Goal: Transaction & Acquisition: Purchase product/service

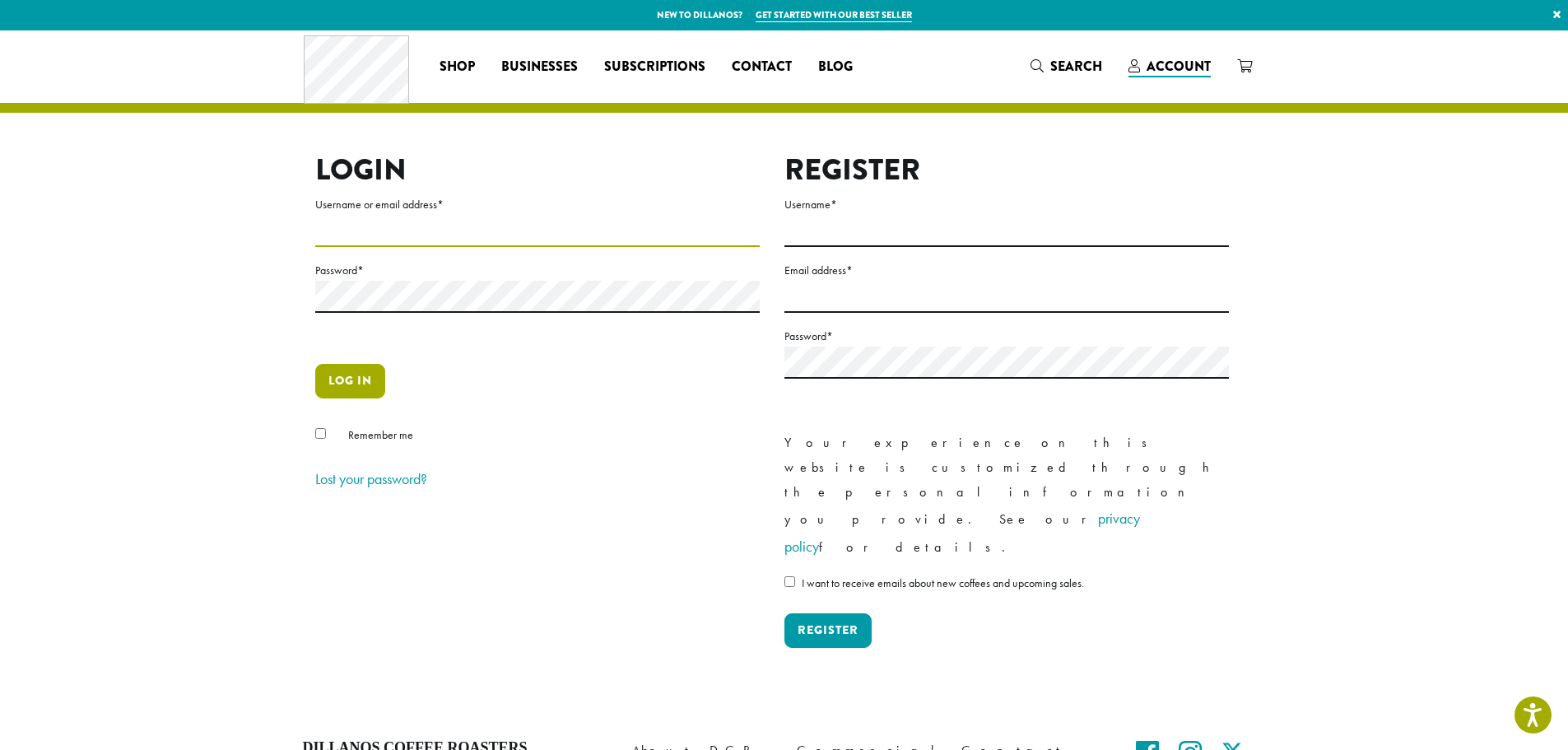
type input "**********"
click at [374, 372] on button "Log in" at bounding box center [349, 381] width 70 height 34
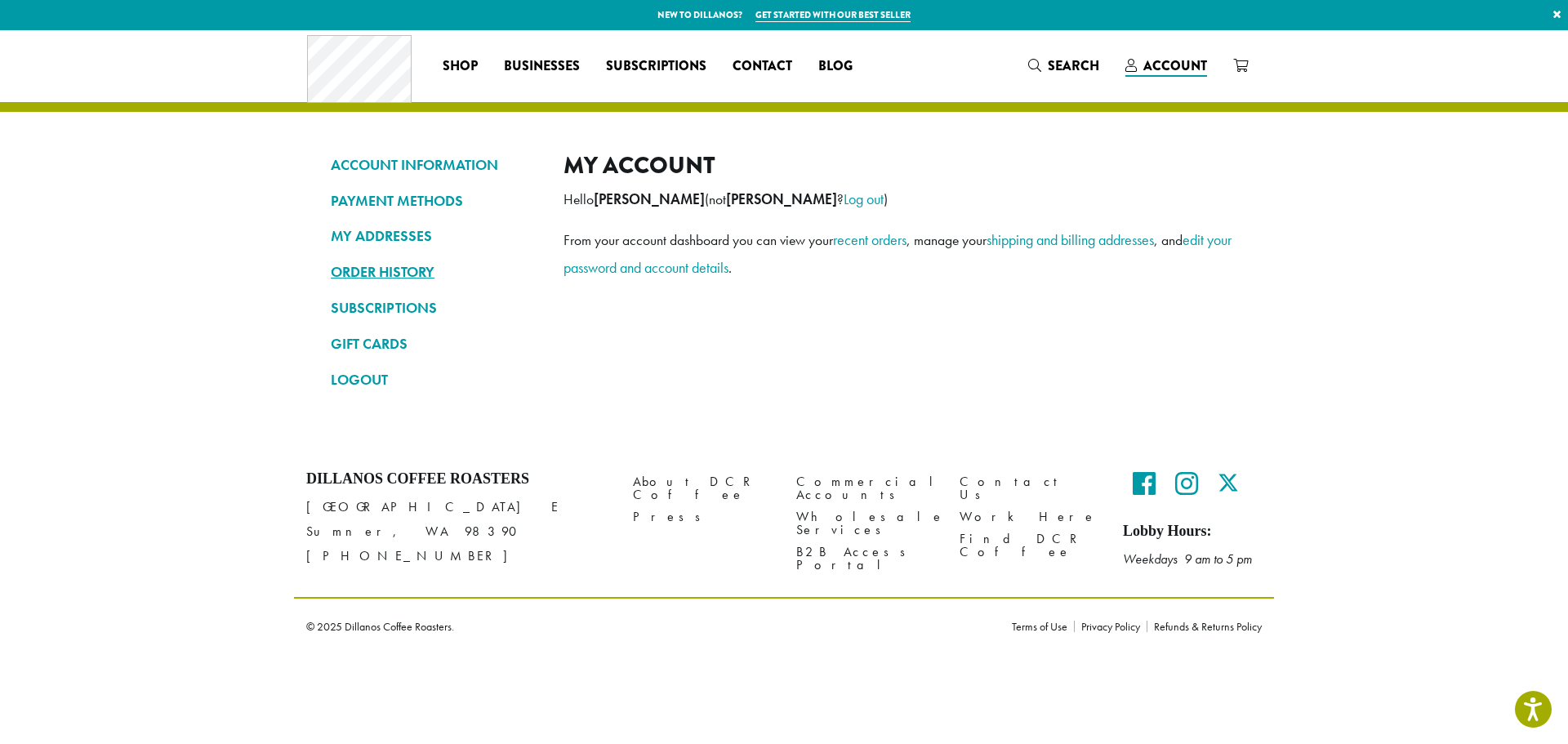
click at [414, 260] on link "ORDER HISTORY" at bounding box center [435, 272] width 208 height 28
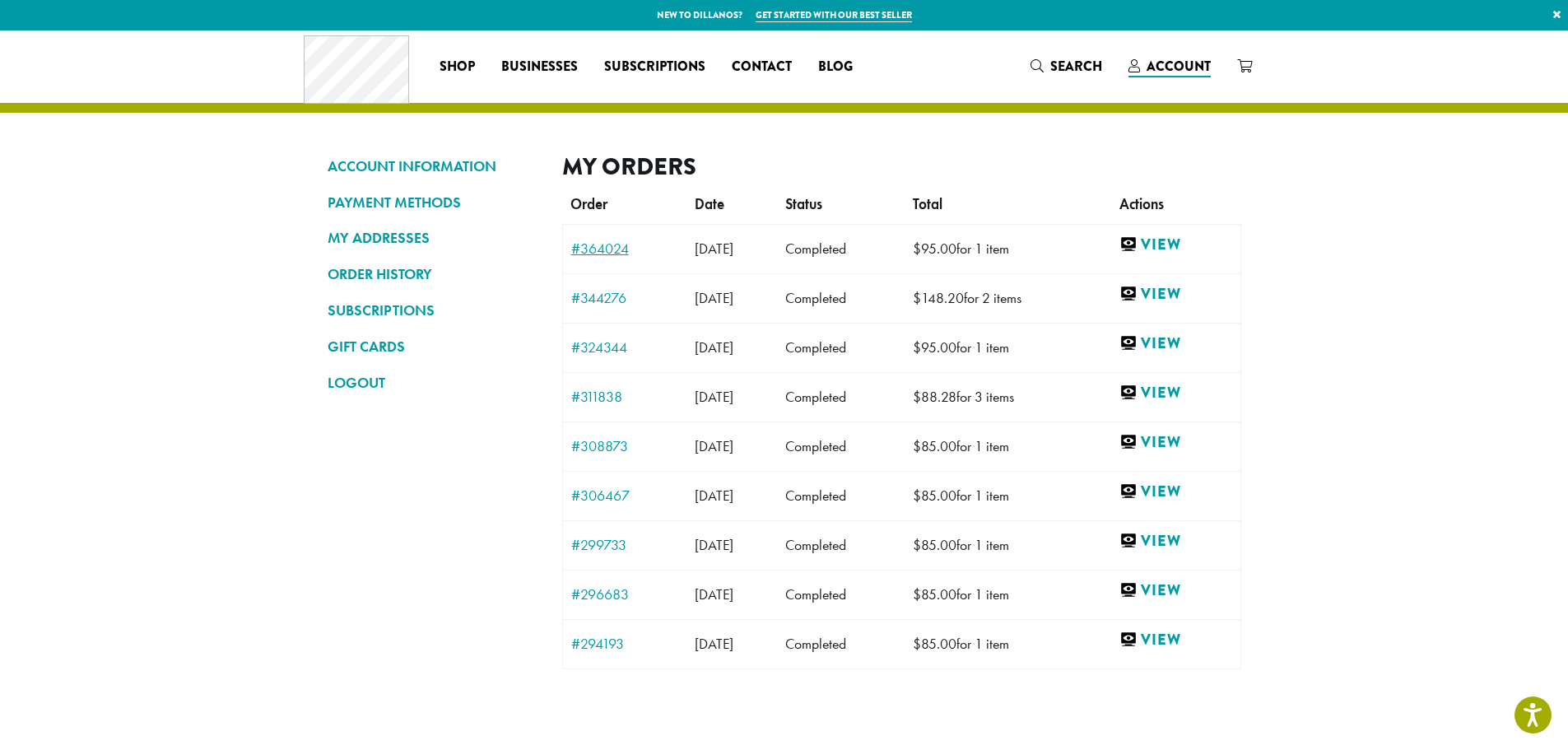
click at [613, 242] on link "#364024" at bounding box center [624, 248] width 107 height 15
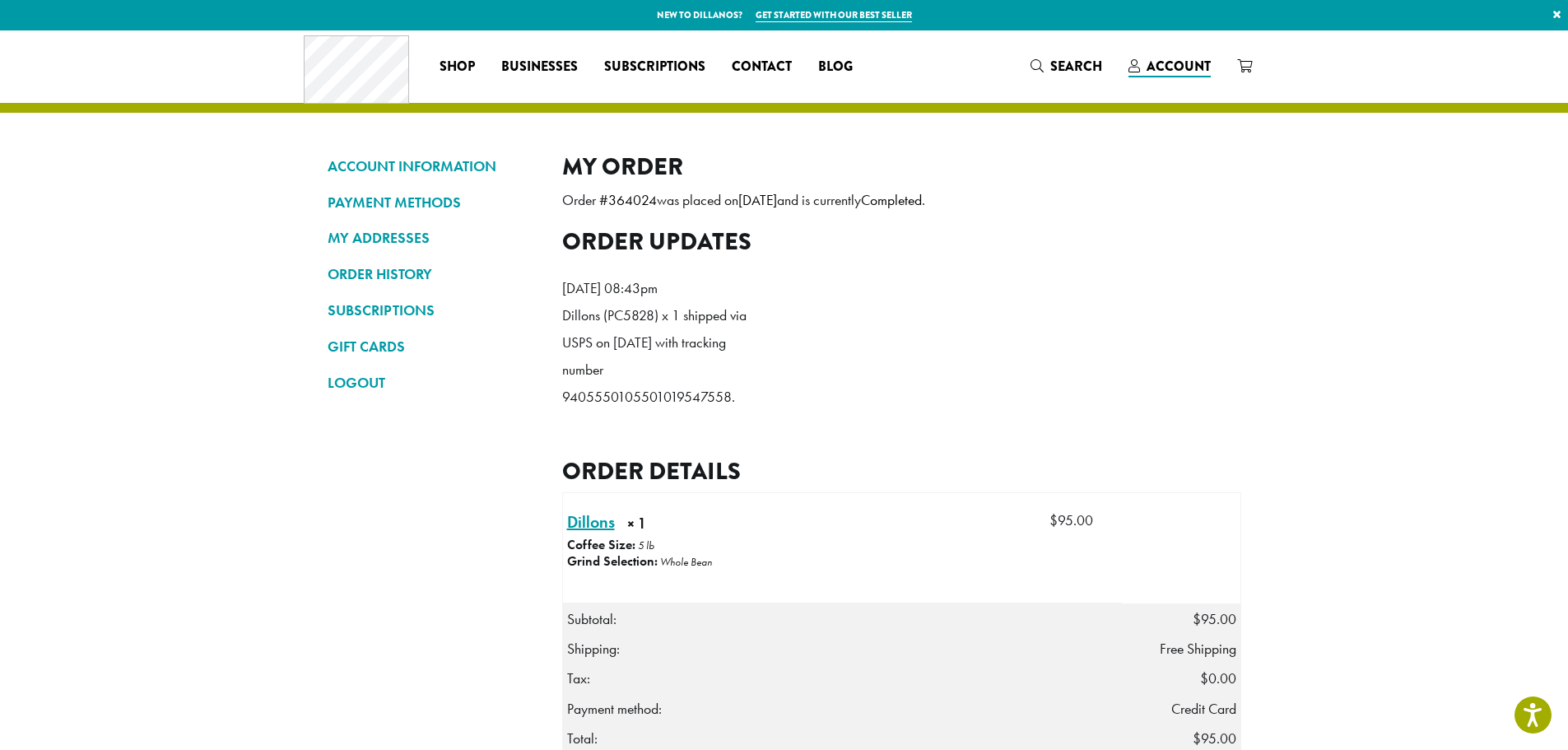
click at [593, 534] on link "Dillons × 1" at bounding box center [591, 522] width 48 height 25
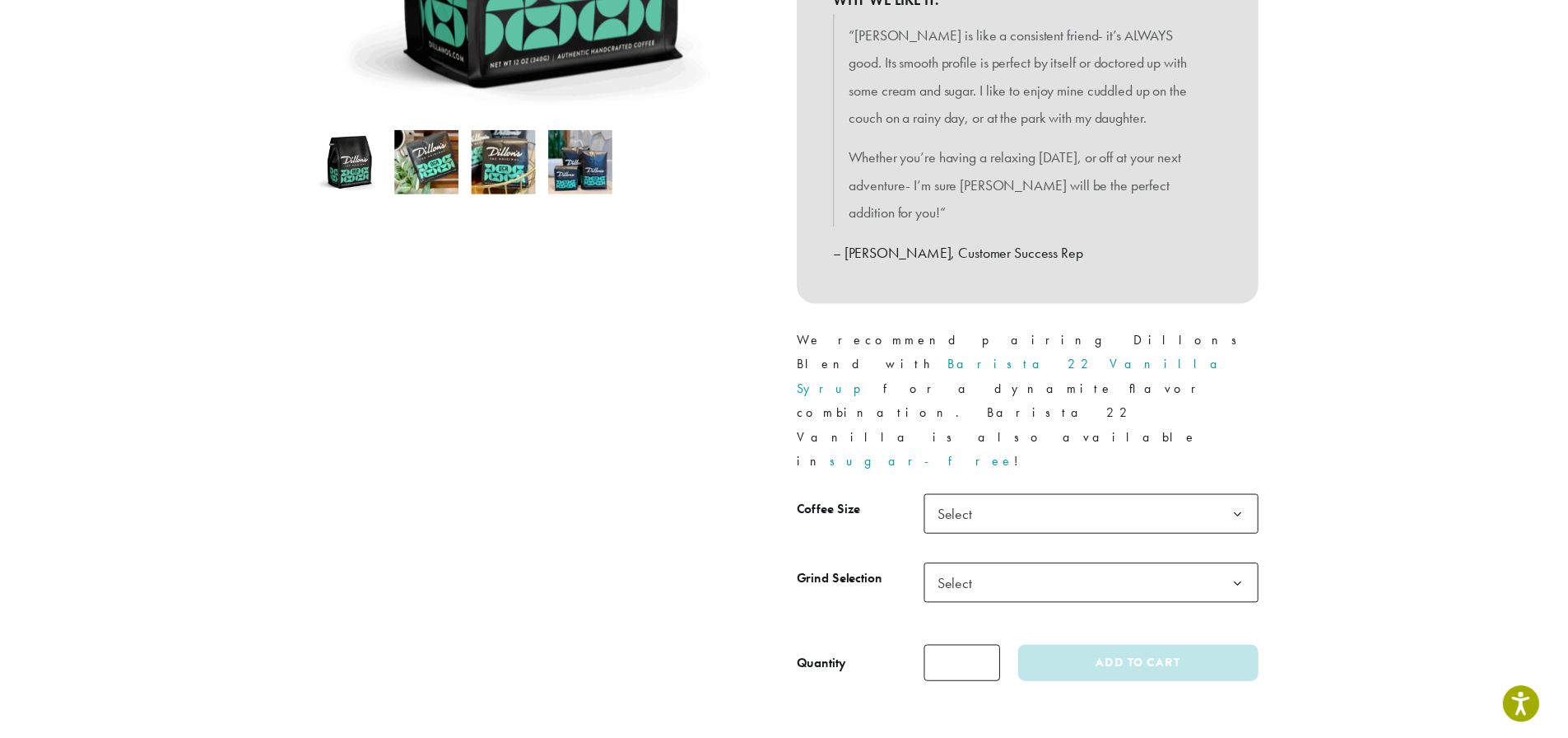
scroll to position [494, 0]
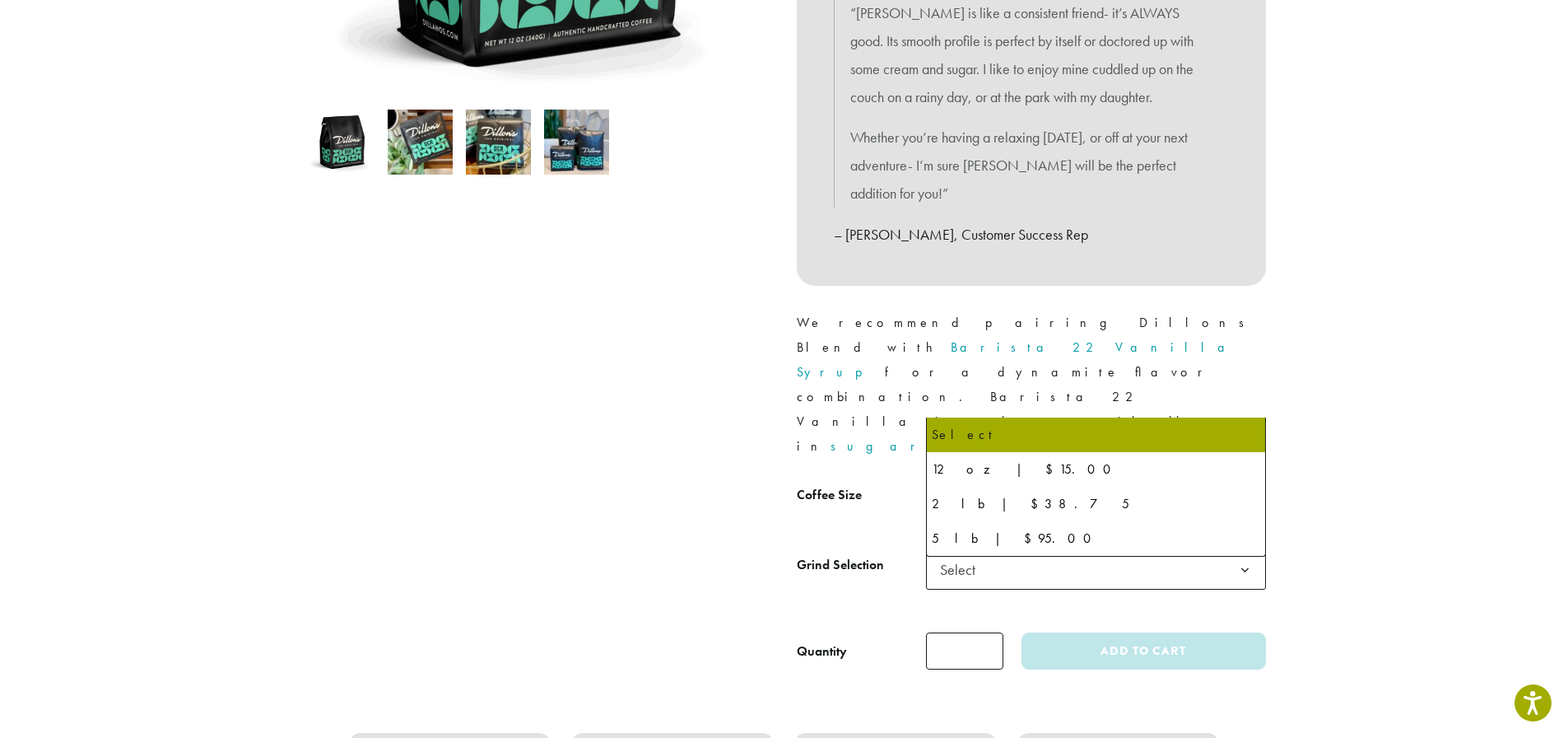
click at [1256, 480] on b at bounding box center [1246, 501] width 41 height 41
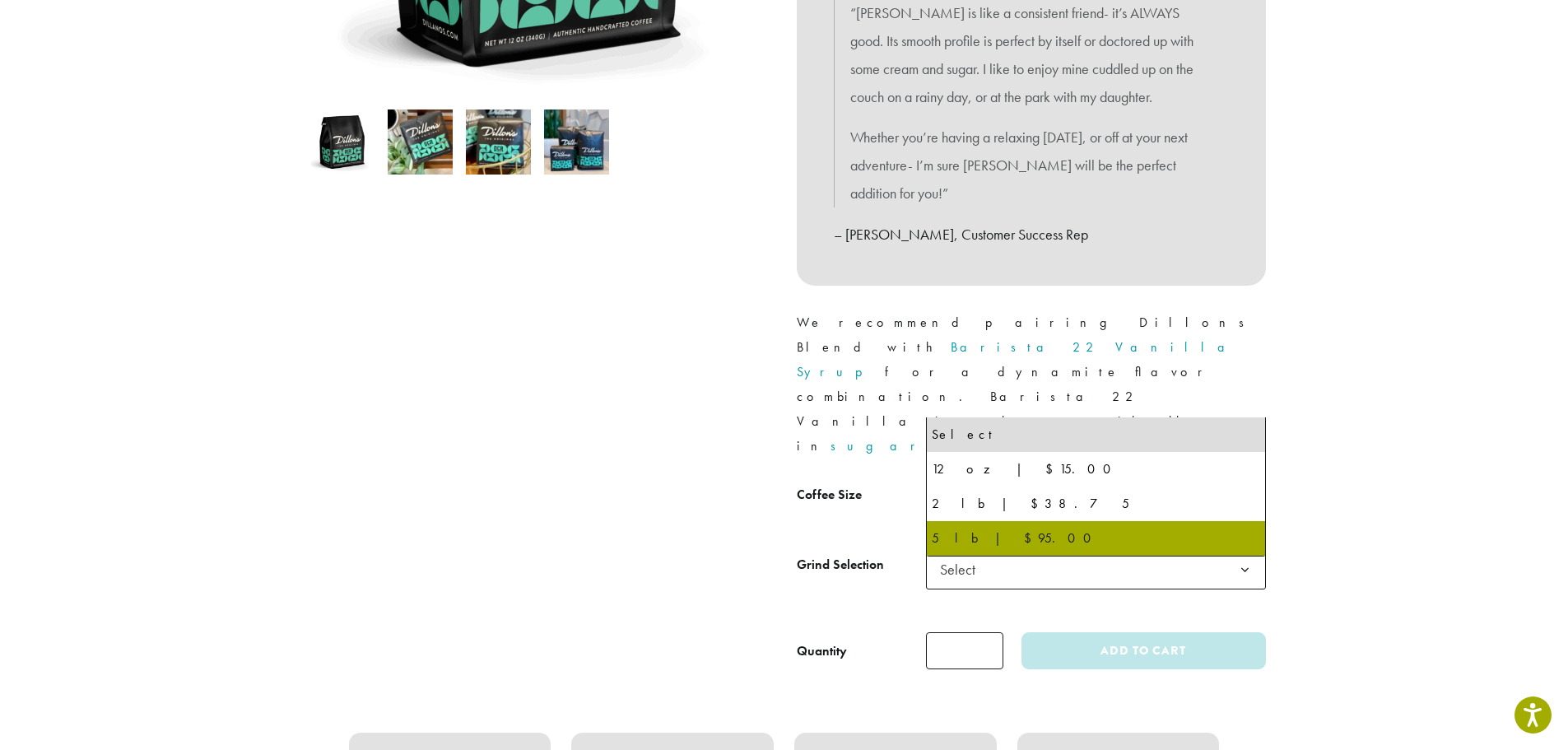
select select "**********"
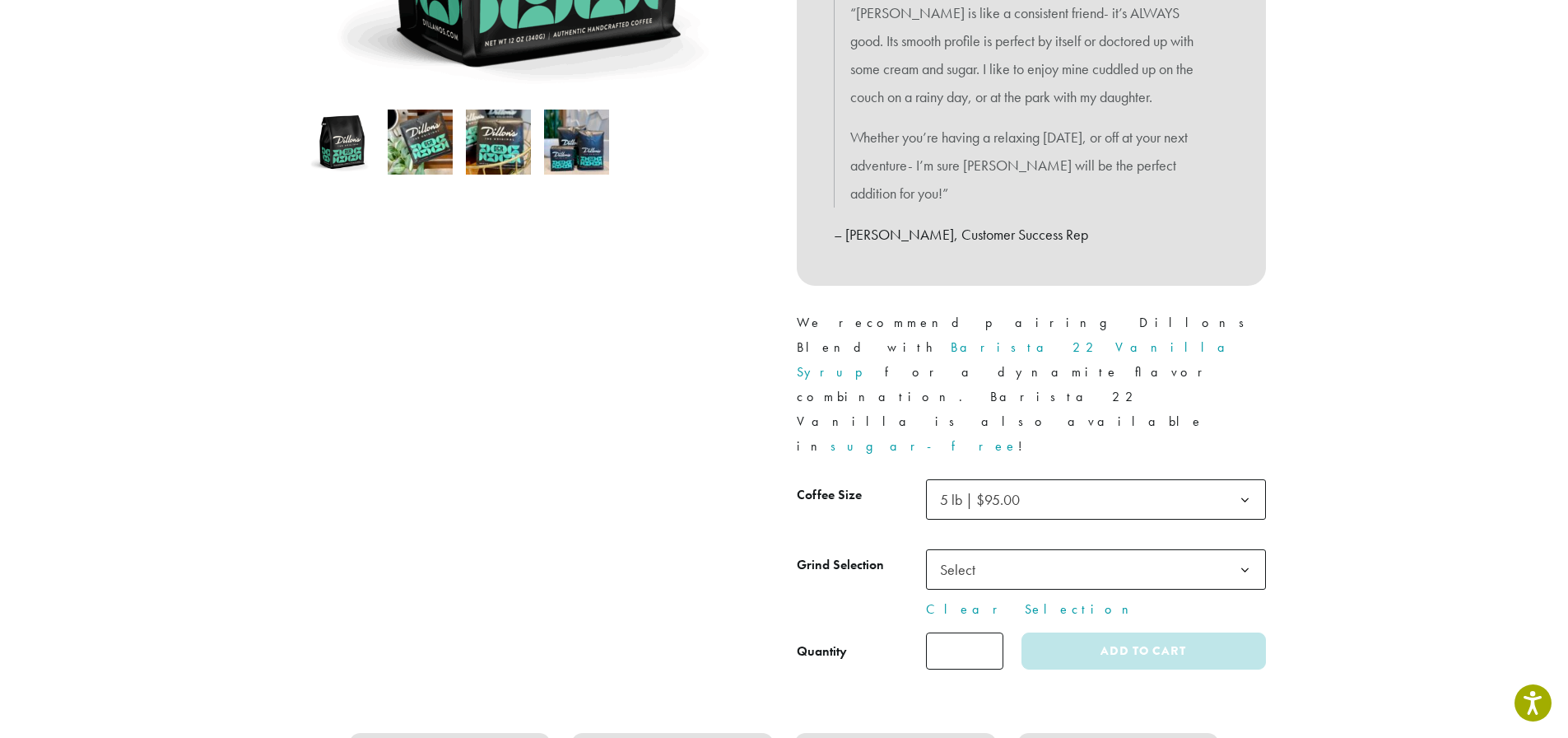
click at [1256, 550] on b at bounding box center [1246, 570] width 41 height 41
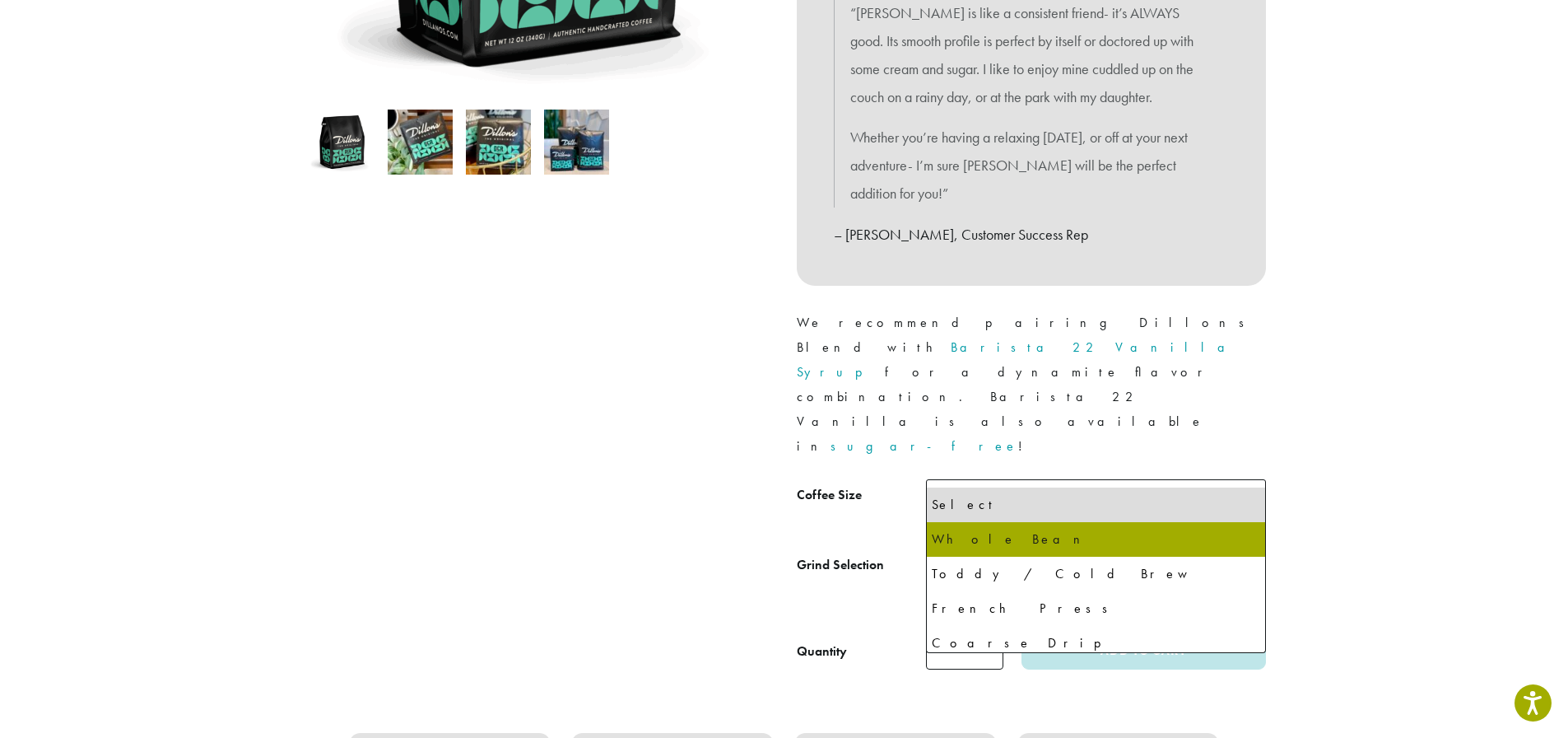
select select "**********"
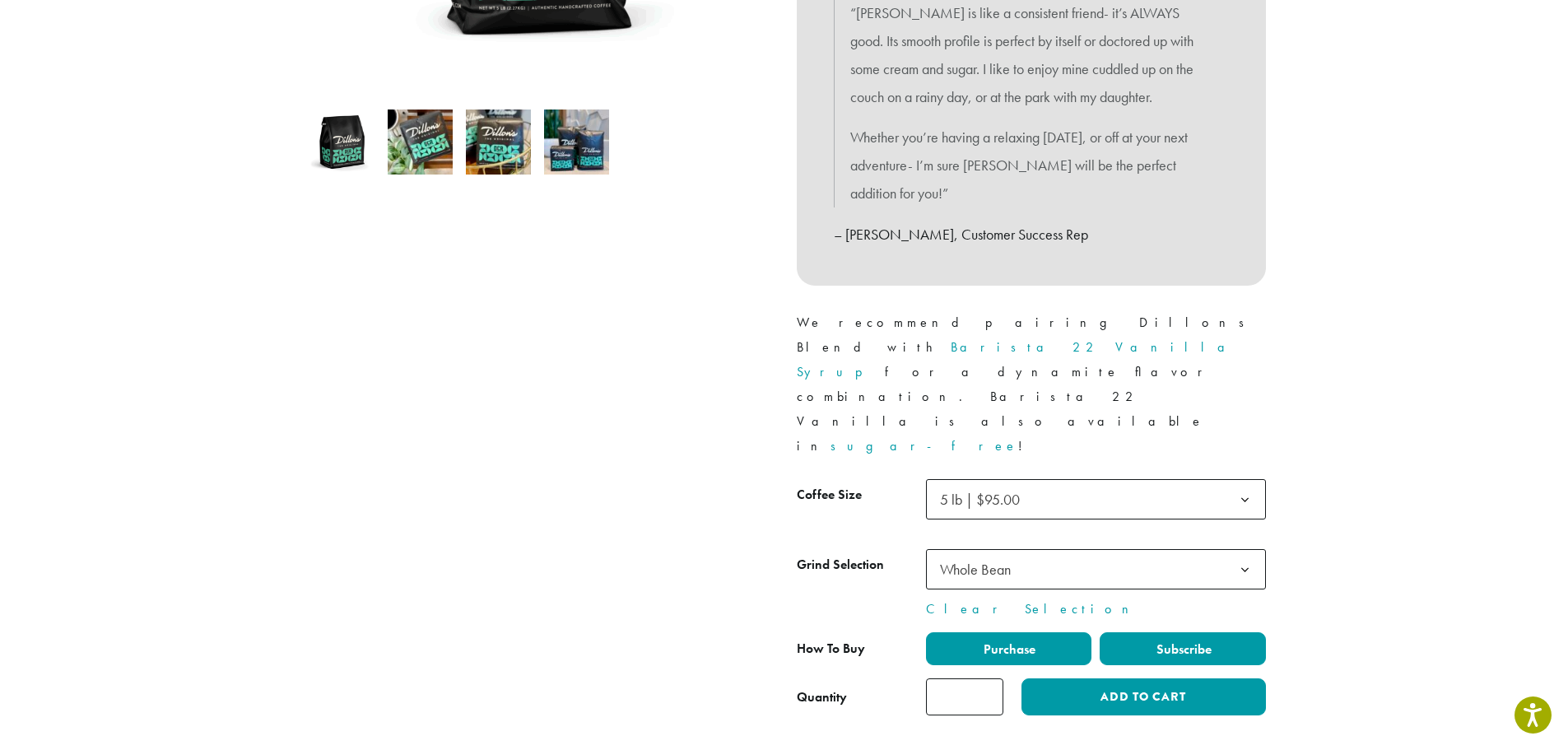
click at [1226, 632] on label "Subscribe" at bounding box center [1182, 649] width 166 height 33
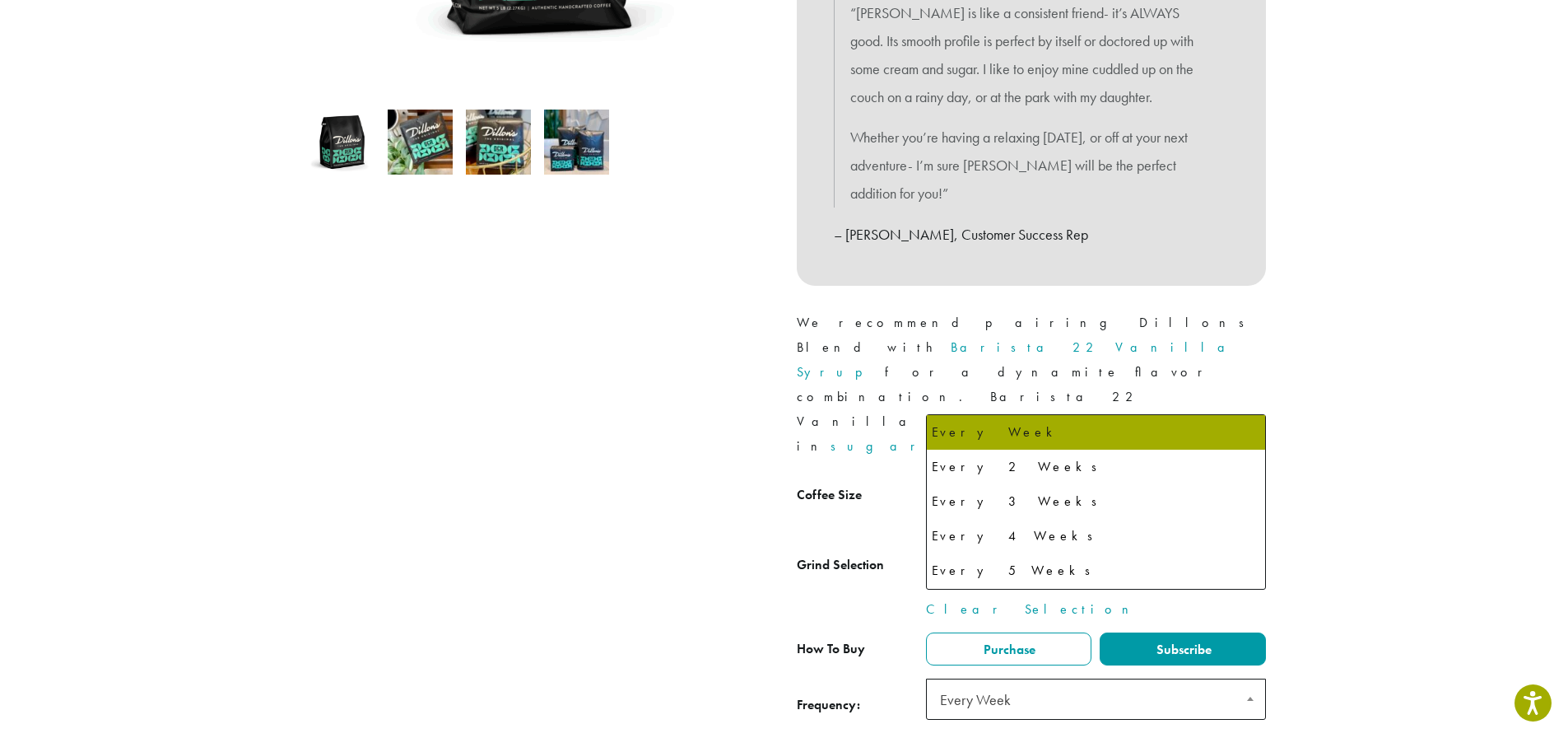
click at [1247, 680] on span at bounding box center [1250, 698] width 29 height 38
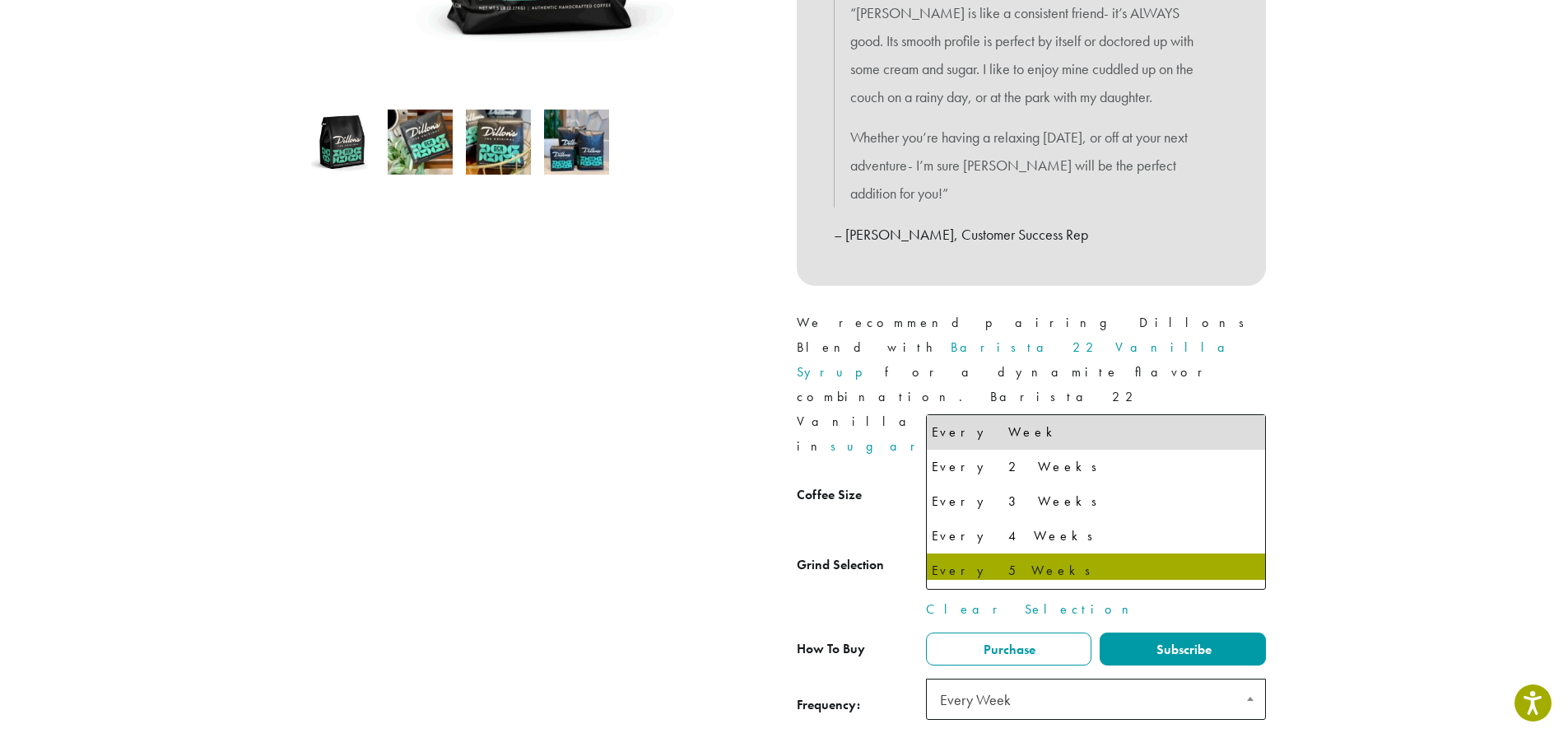
click at [738, 612] on div at bounding box center [537, 239] width 494 height 1097
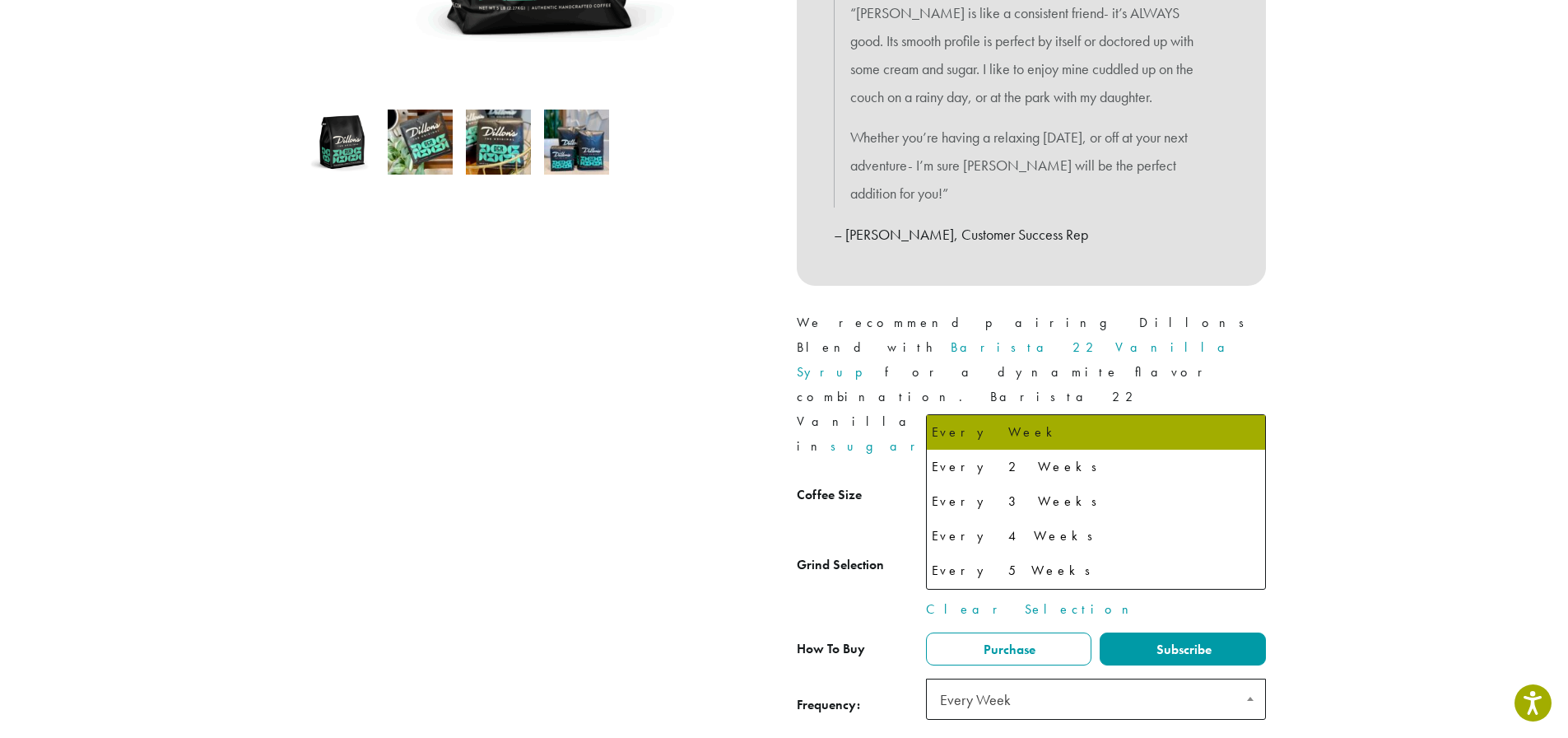
click at [1243, 680] on span at bounding box center [1250, 698] width 29 height 38
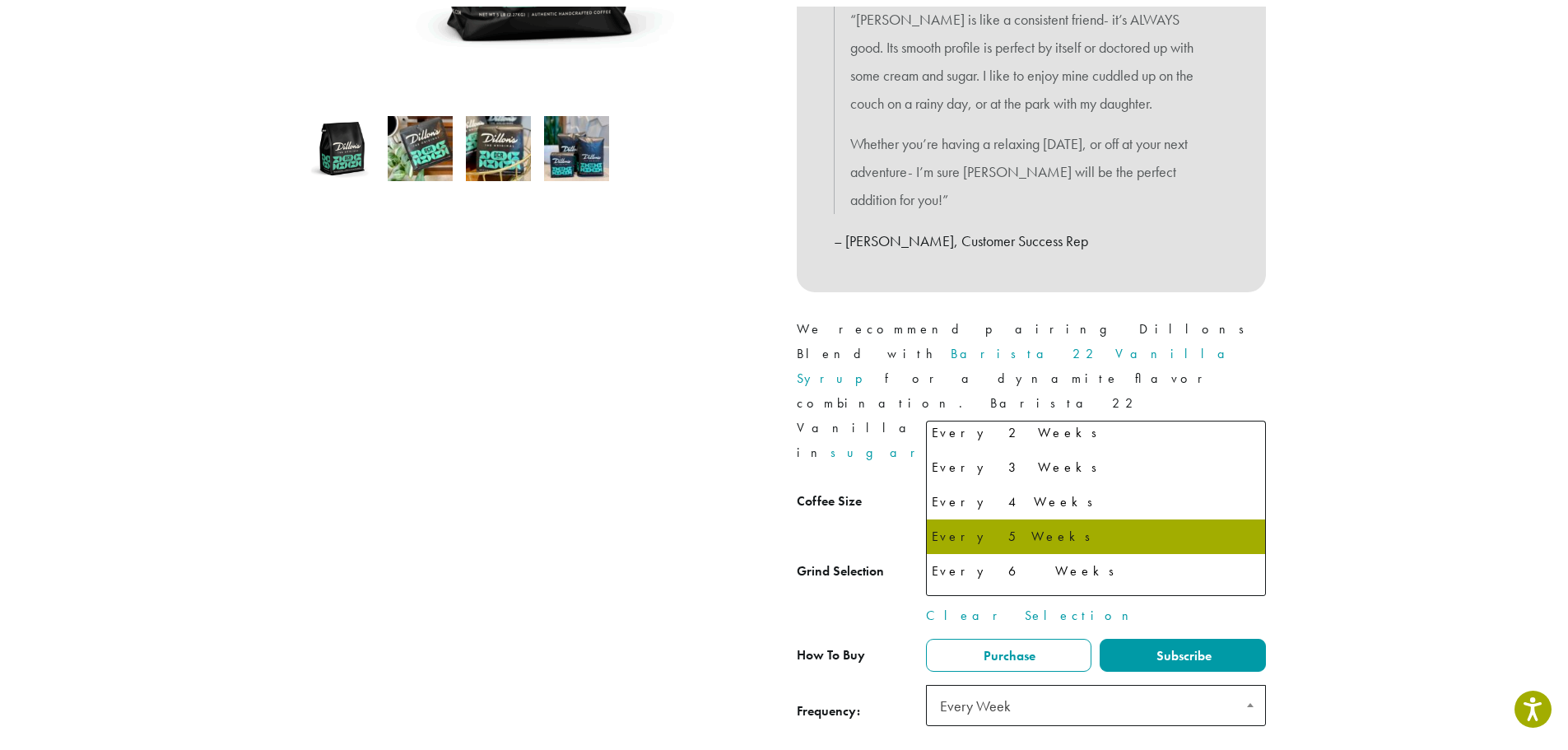
scroll to position [43, 0]
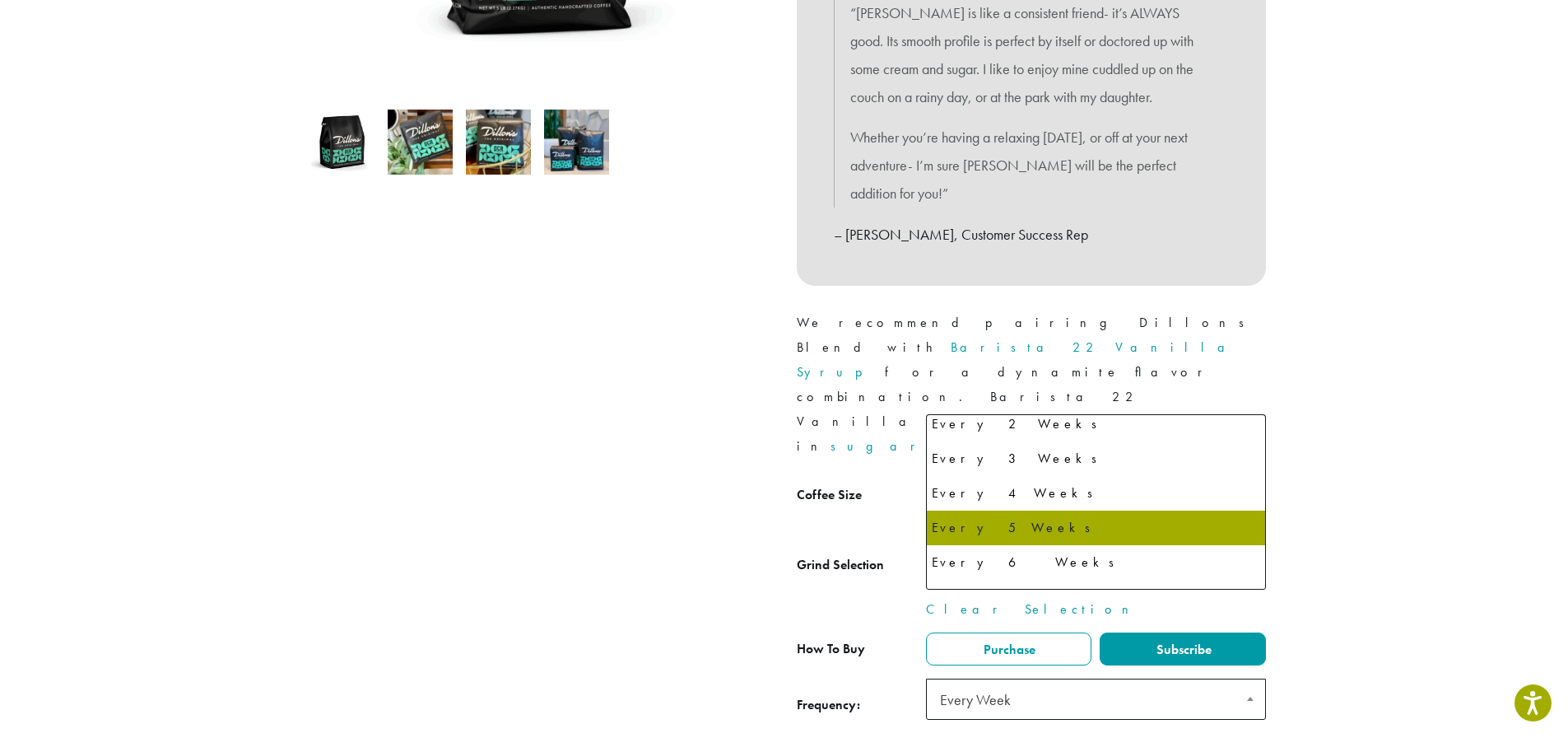
select select "******"
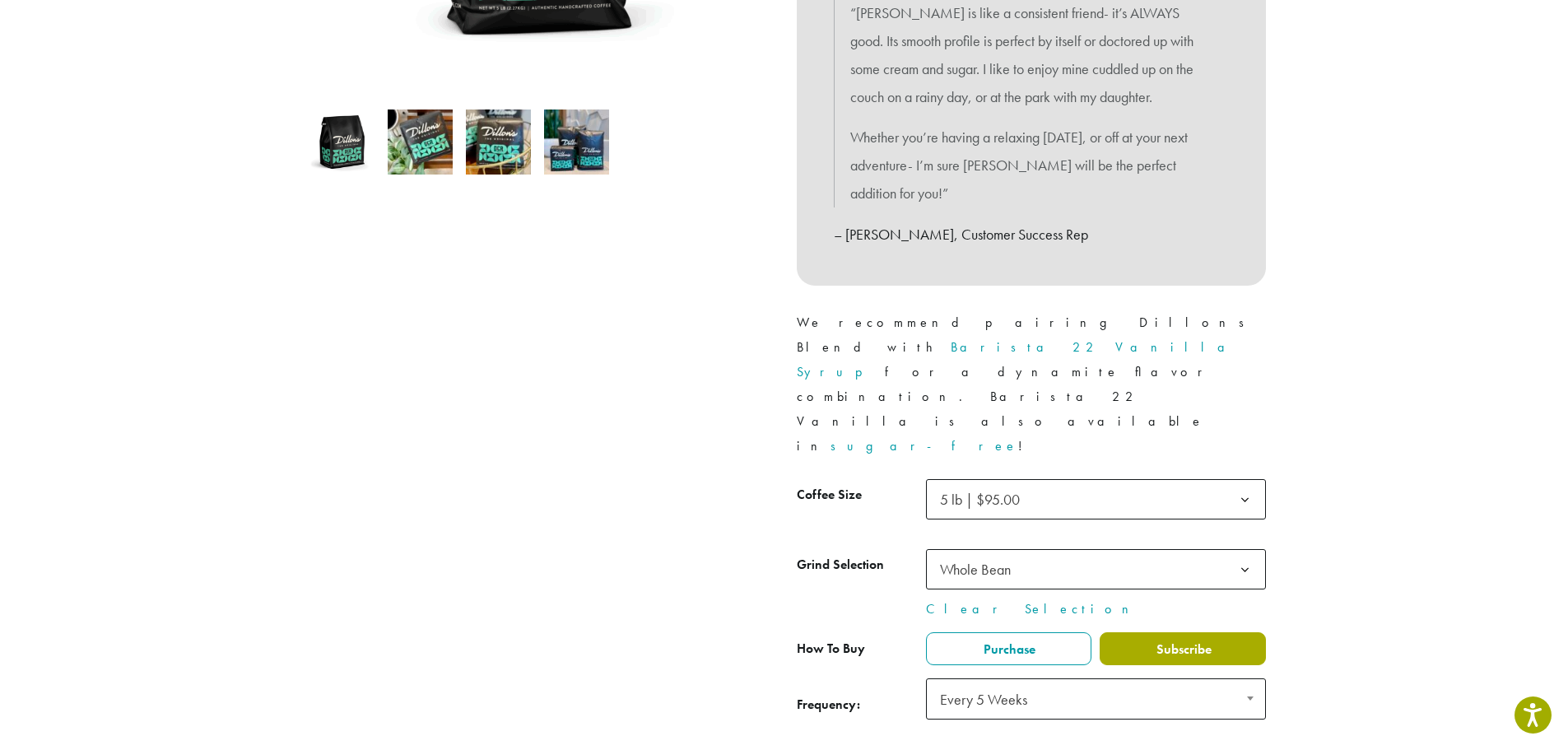
click at [1205, 641] on span "Subscribe" at bounding box center [1182, 649] width 57 height 18
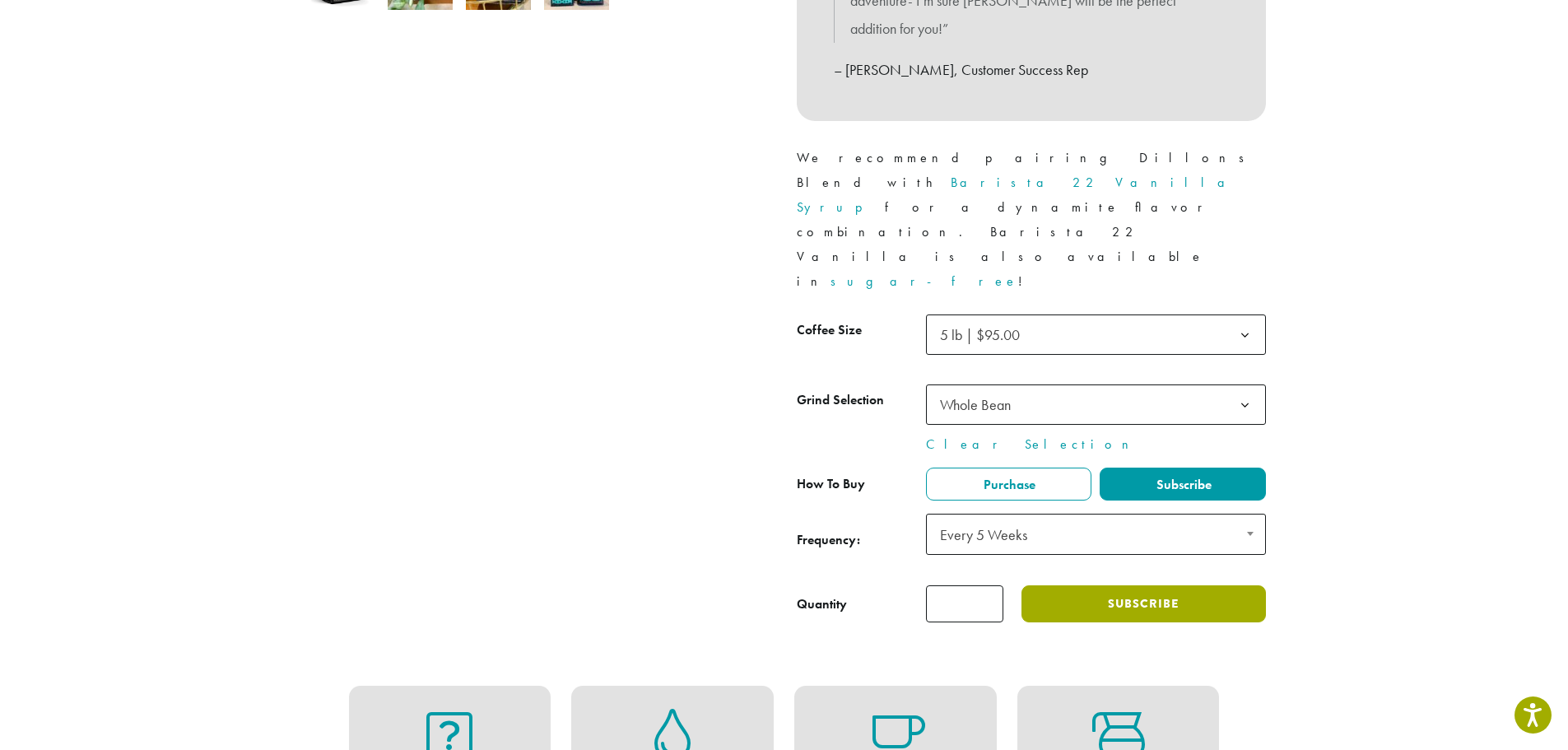
scroll to position [694, 0]
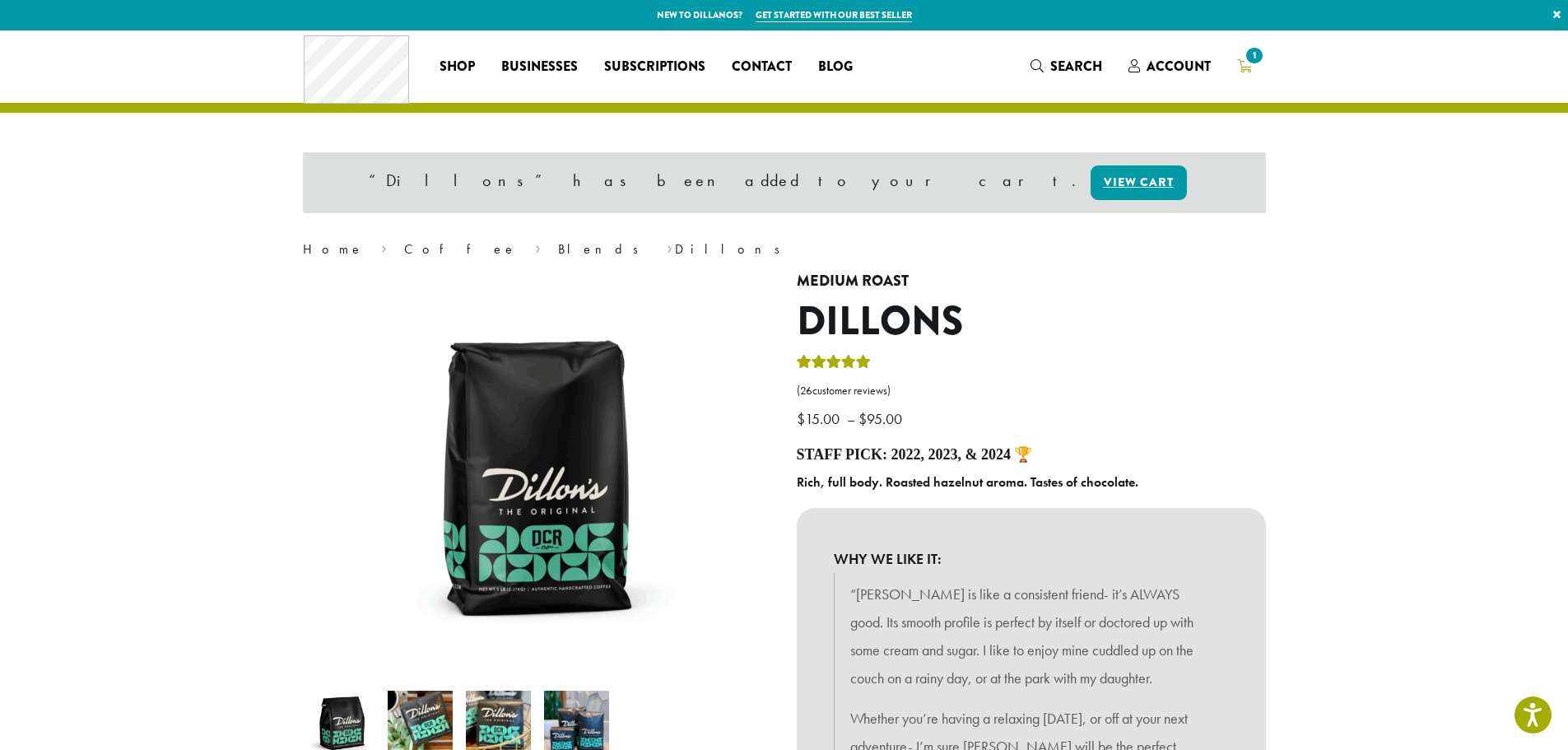
click at [1252, 67] on span "1" at bounding box center [1254, 56] width 22 height 22
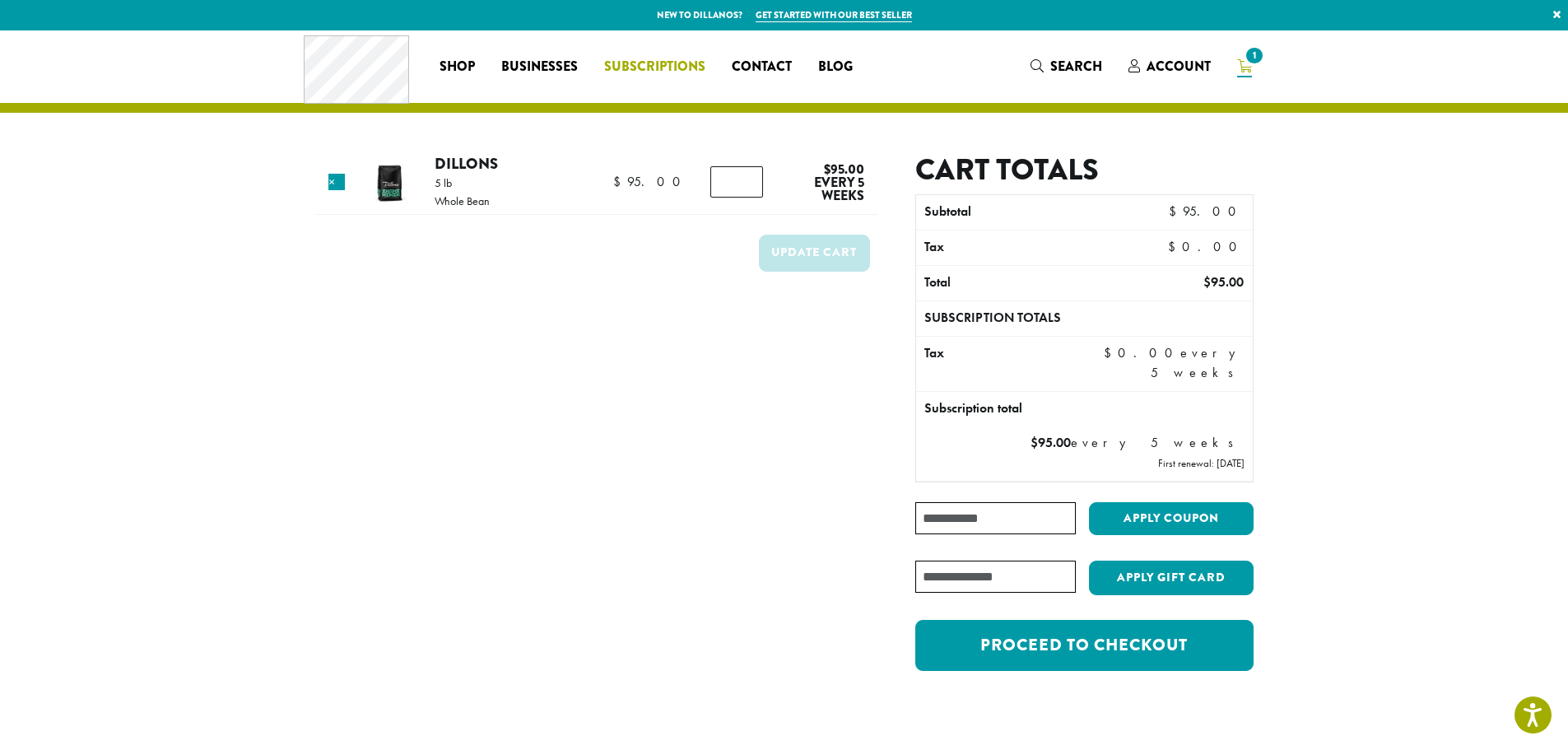
click at [670, 70] on span "Subscriptions" at bounding box center [654, 67] width 101 height 20
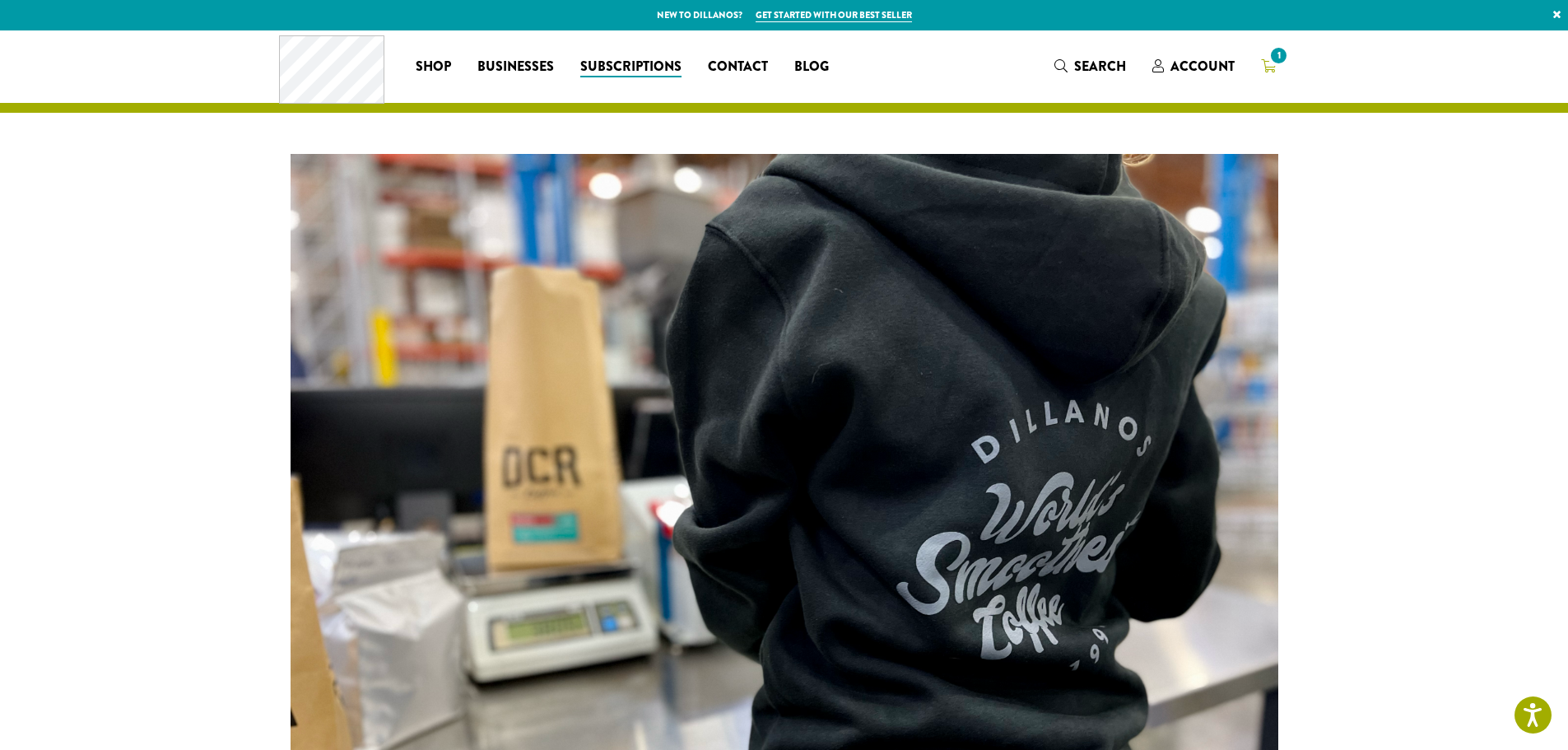
click at [1260, 60] on link "1" at bounding box center [1269, 66] width 41 height 27
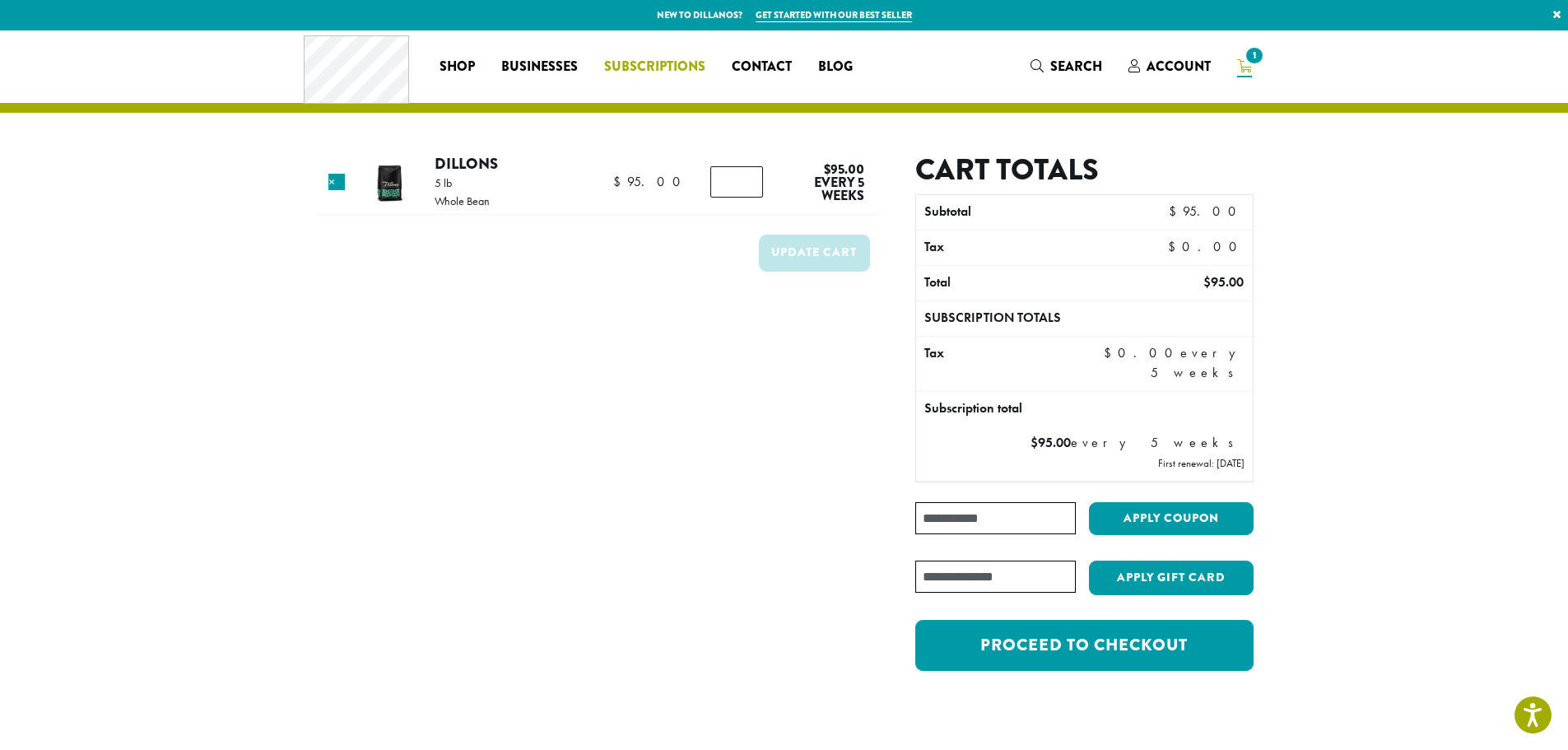
click at [678, 65] on span "Subscriptions" at bounding box center [654, 67] width 101 height 20
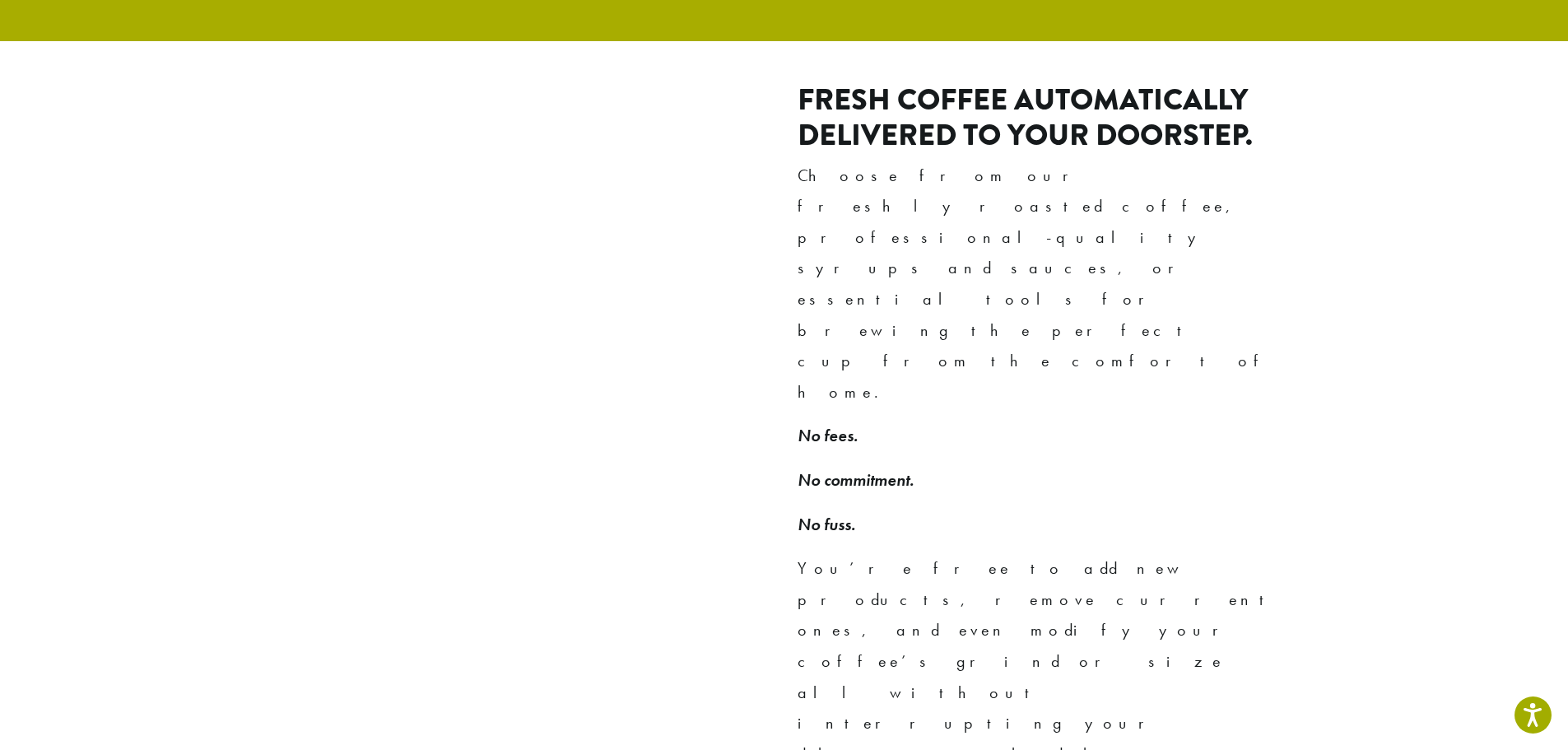
scroll to position [1071, 0]
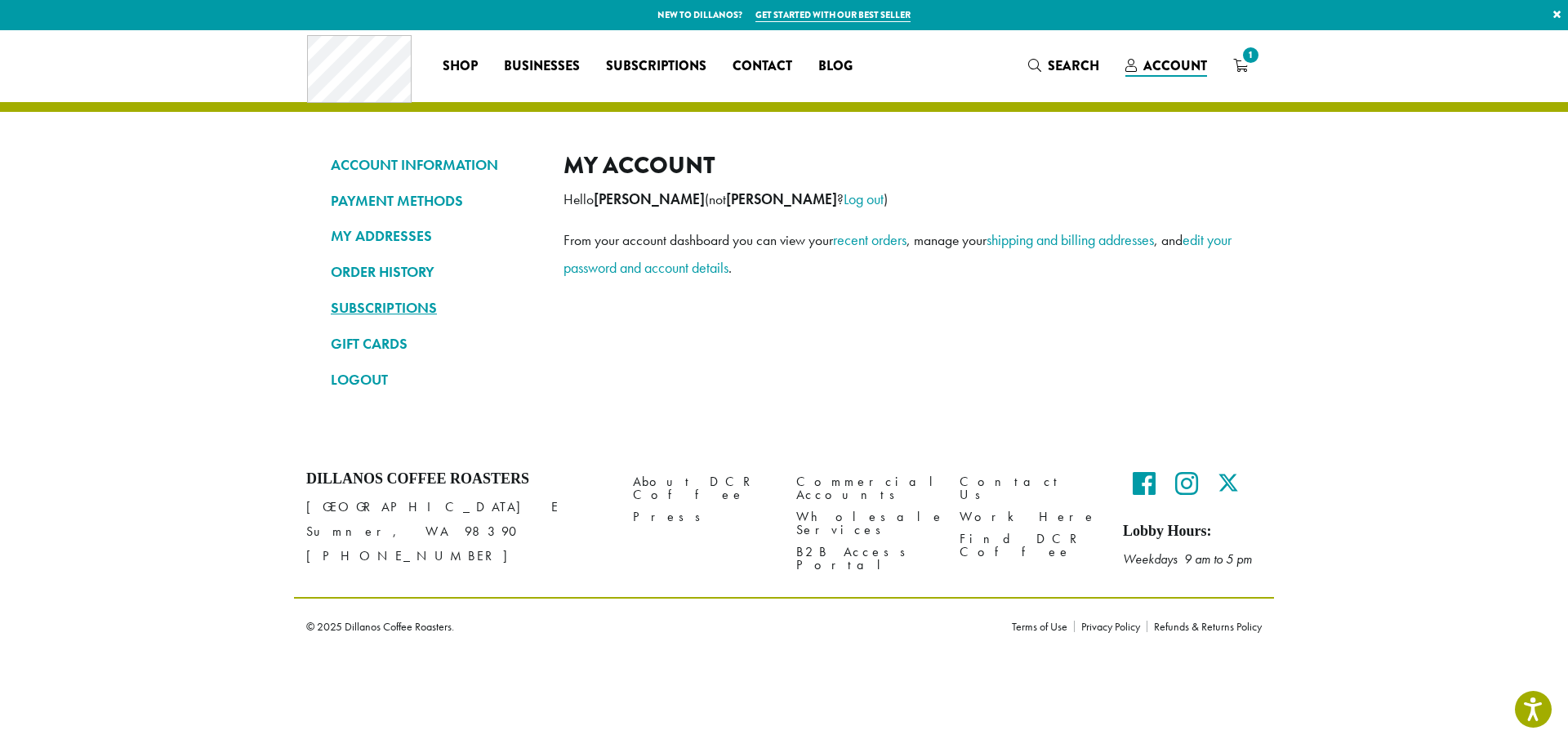
click at [421, 311] on link "SUBSCRIPTIONS" at bounding box center [435, 308] width 208 height 28
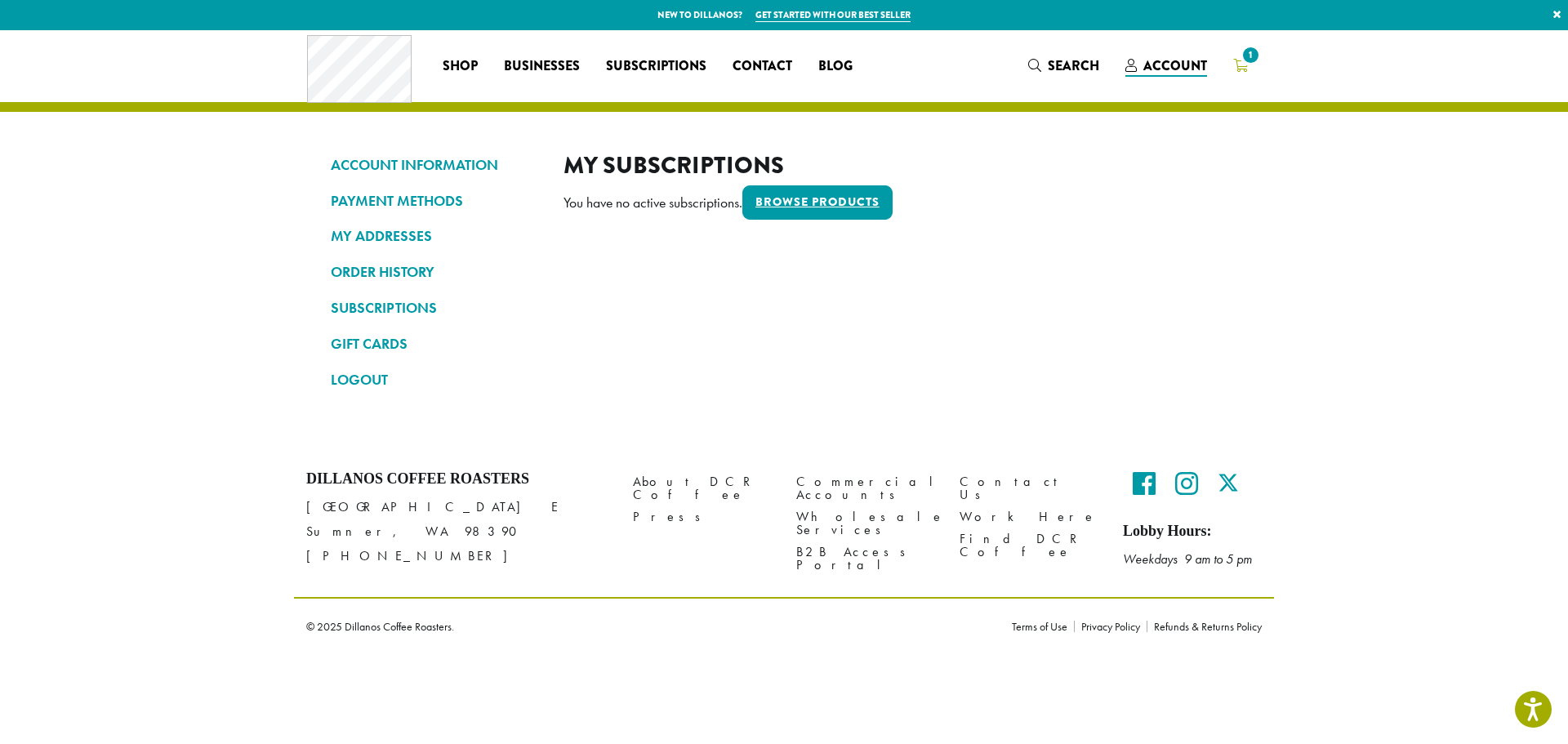
click at [1256, 64] on span "1" at bounding box center [1251, 55] width 22 height 22
click at [1247, 54] on span "1" at bounding box center [1251, 55] width 22 height 22
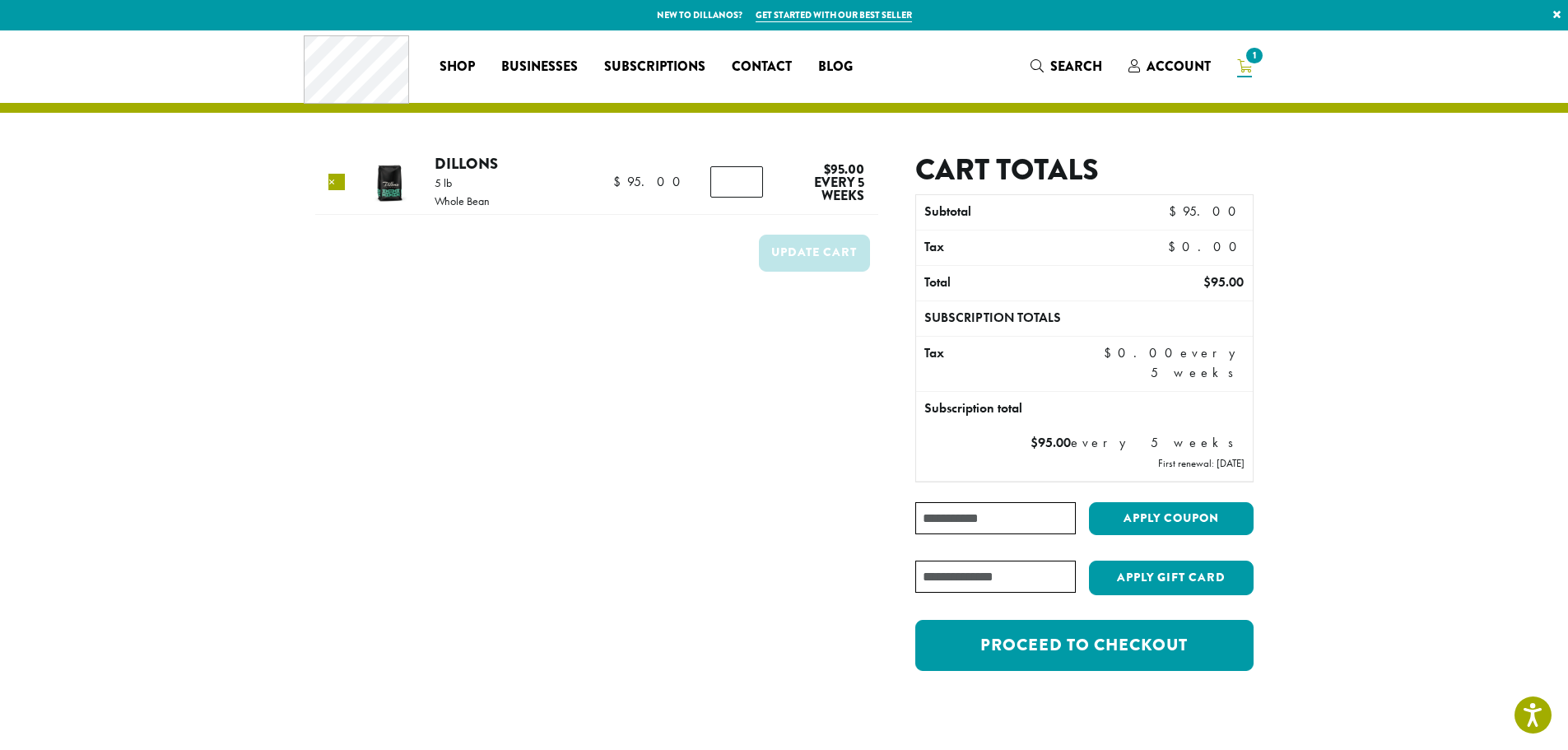
click at [333, 186] on link "×" at bounding box center [336, 182] width 17 height 17
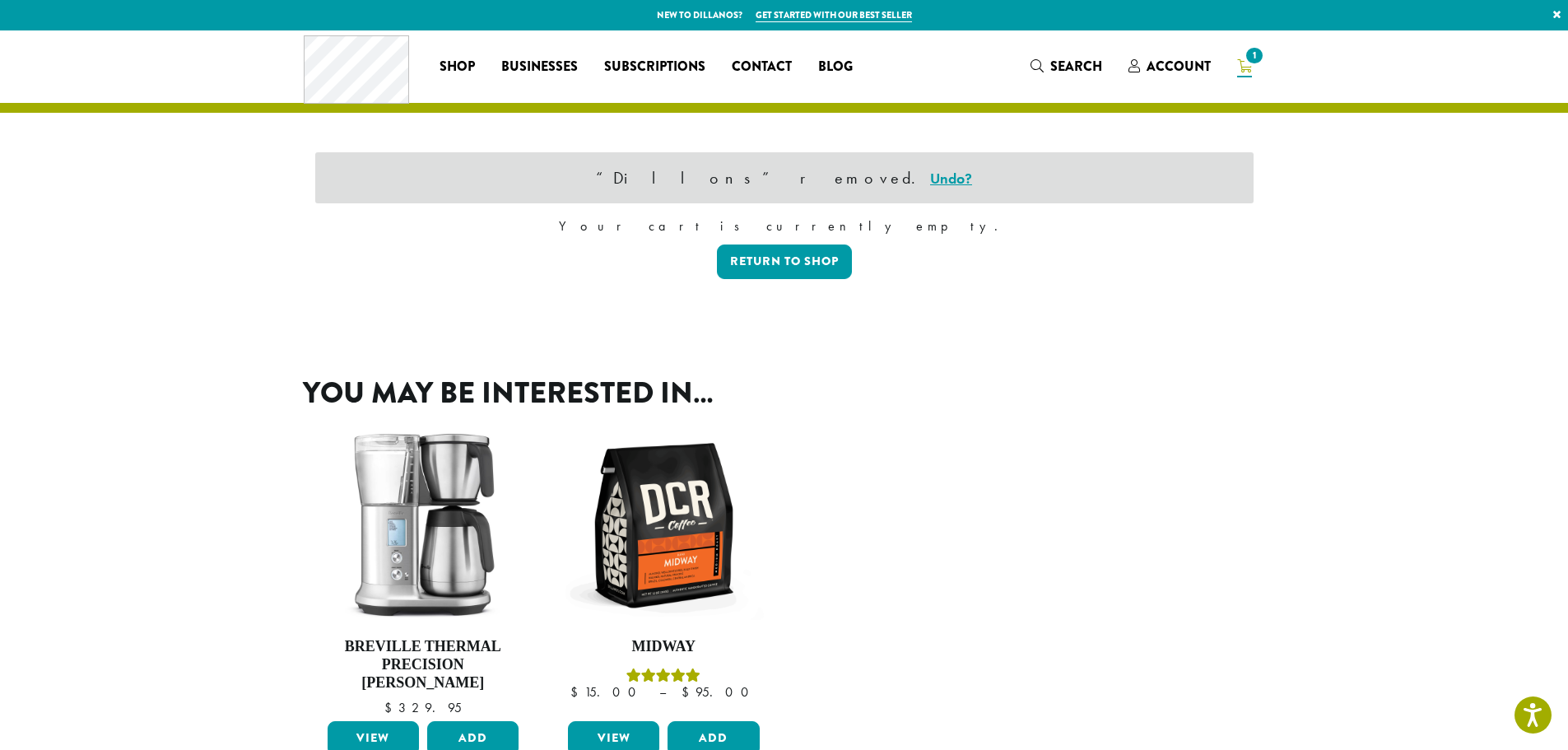
click at [919, 522] on ul "**********" at bounding box center [784, 597] width 963 height 385
click at [1160, 63] on span "Account" at bounding box center [1178, 66] width 64 height 19
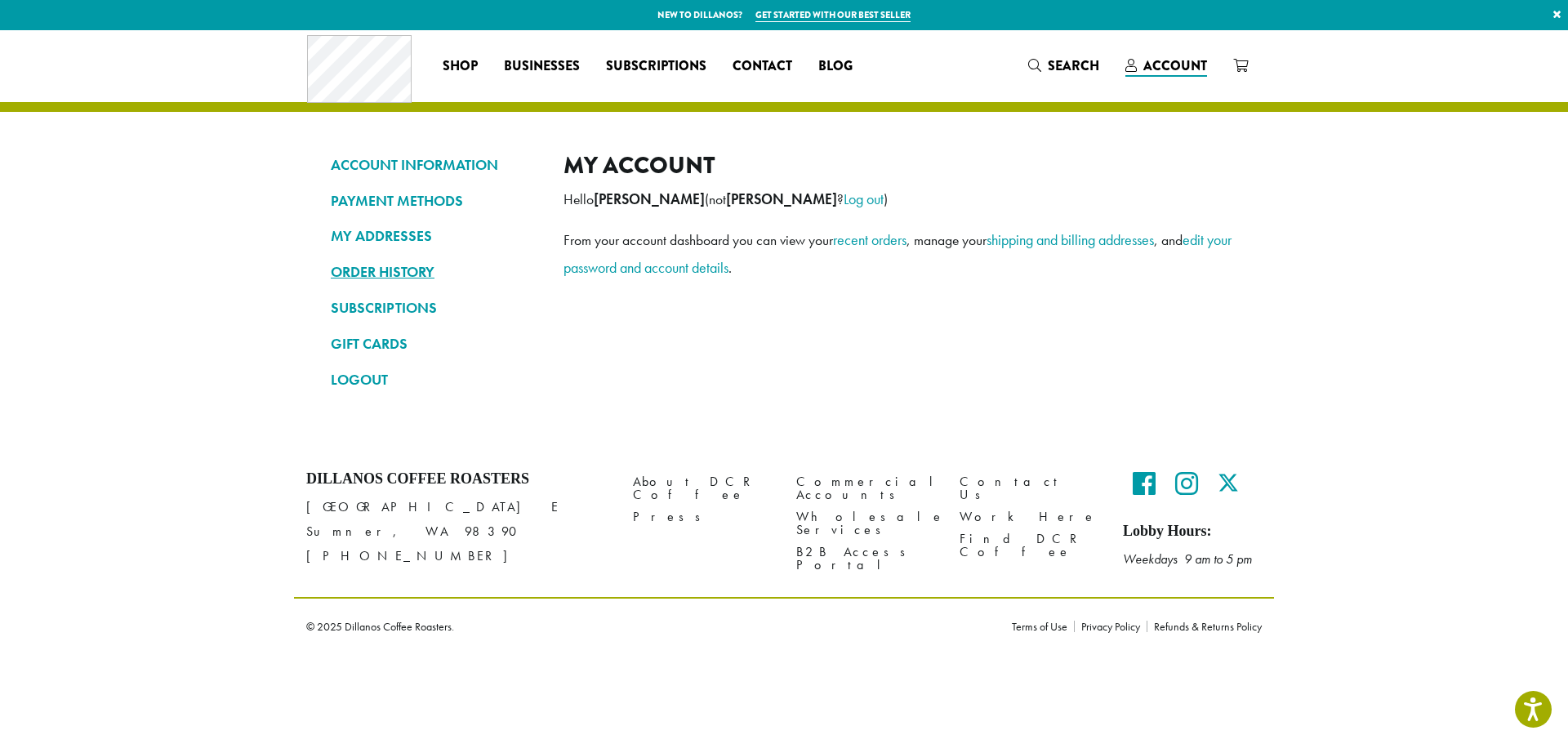
click at [396, 270] on link "ORDER HISTORY" at bounding box center [435, 272] width 208 height 28
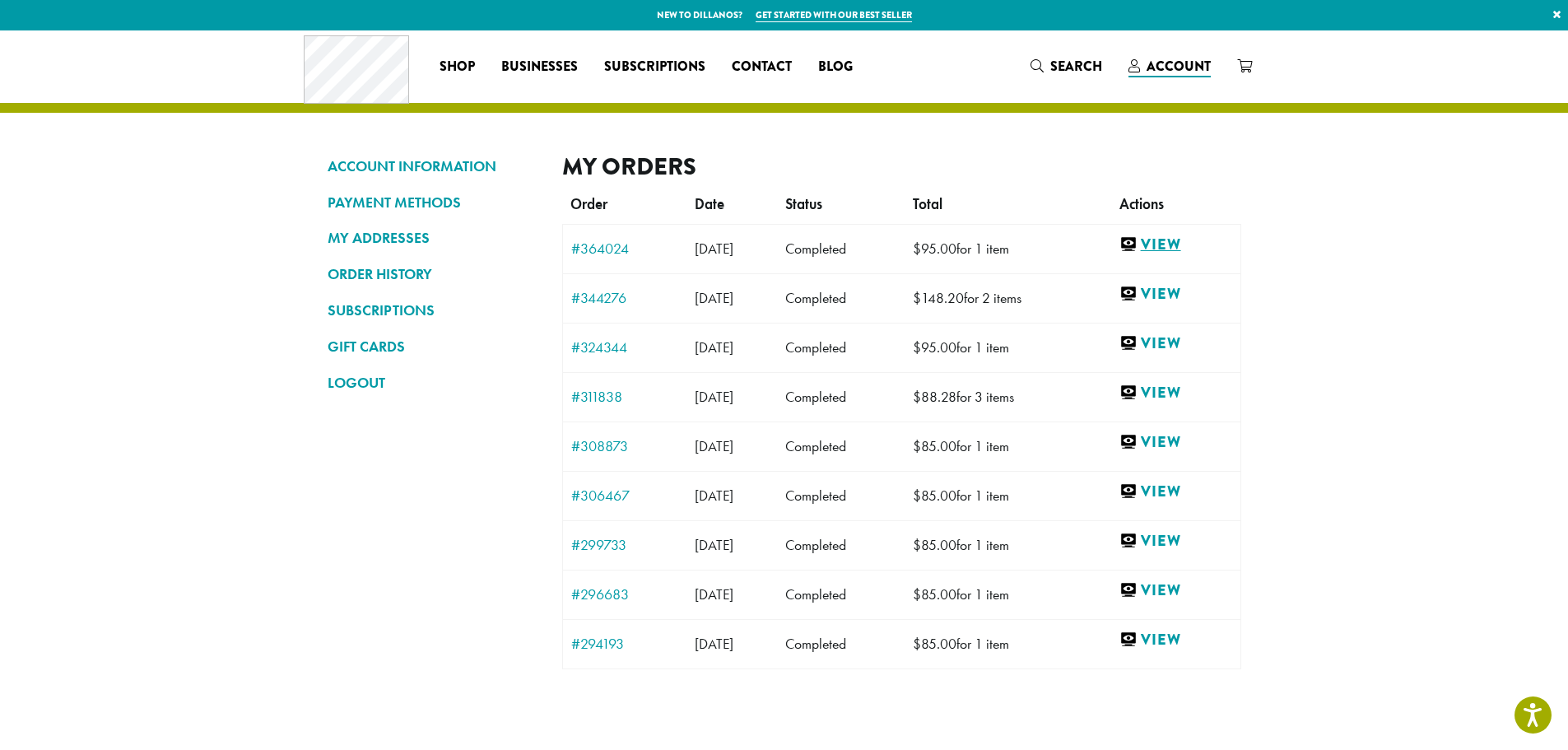
click at [1189, 235] on link "View" at bounding box center [1176, 245] width 113 height 20
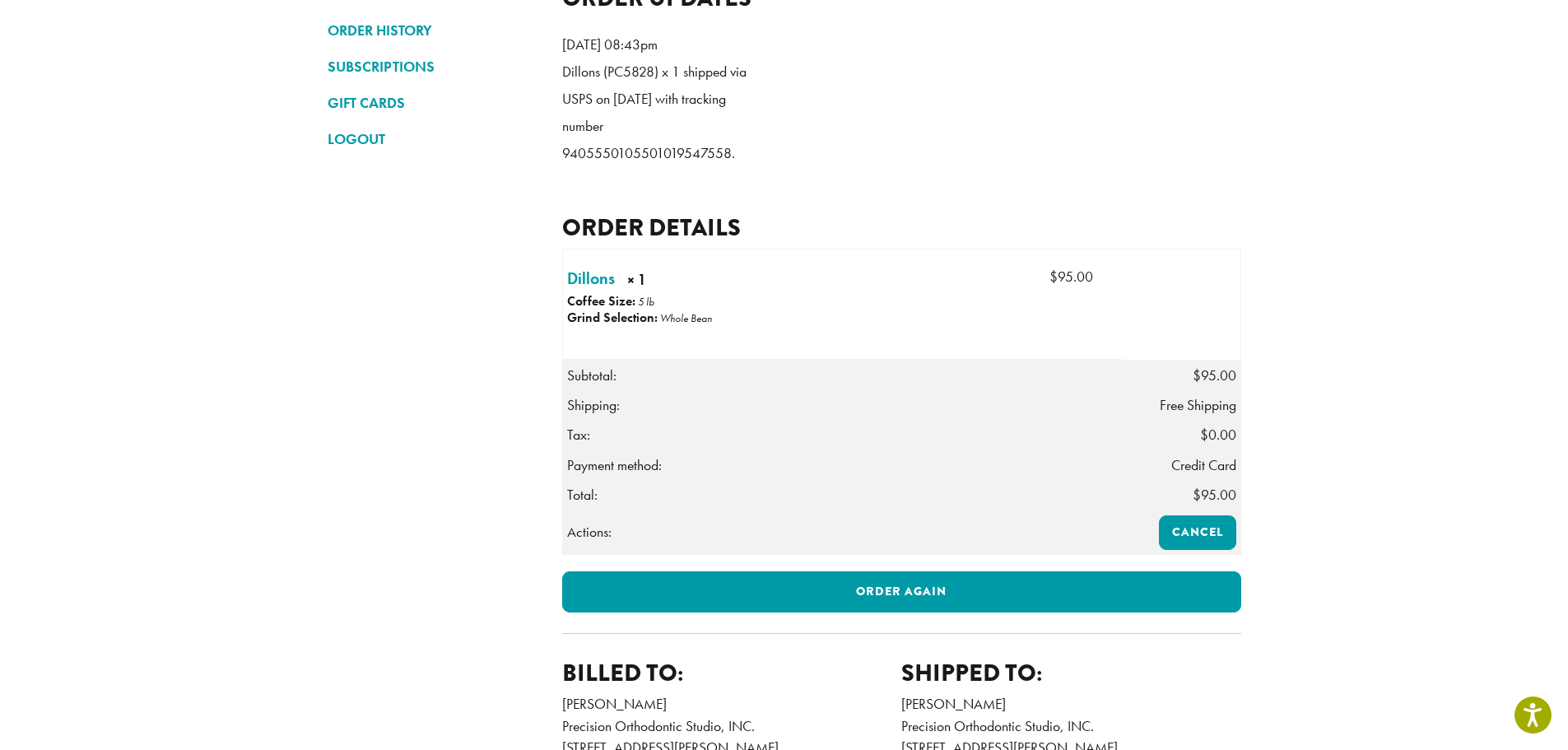
scroll to position [247, 0]
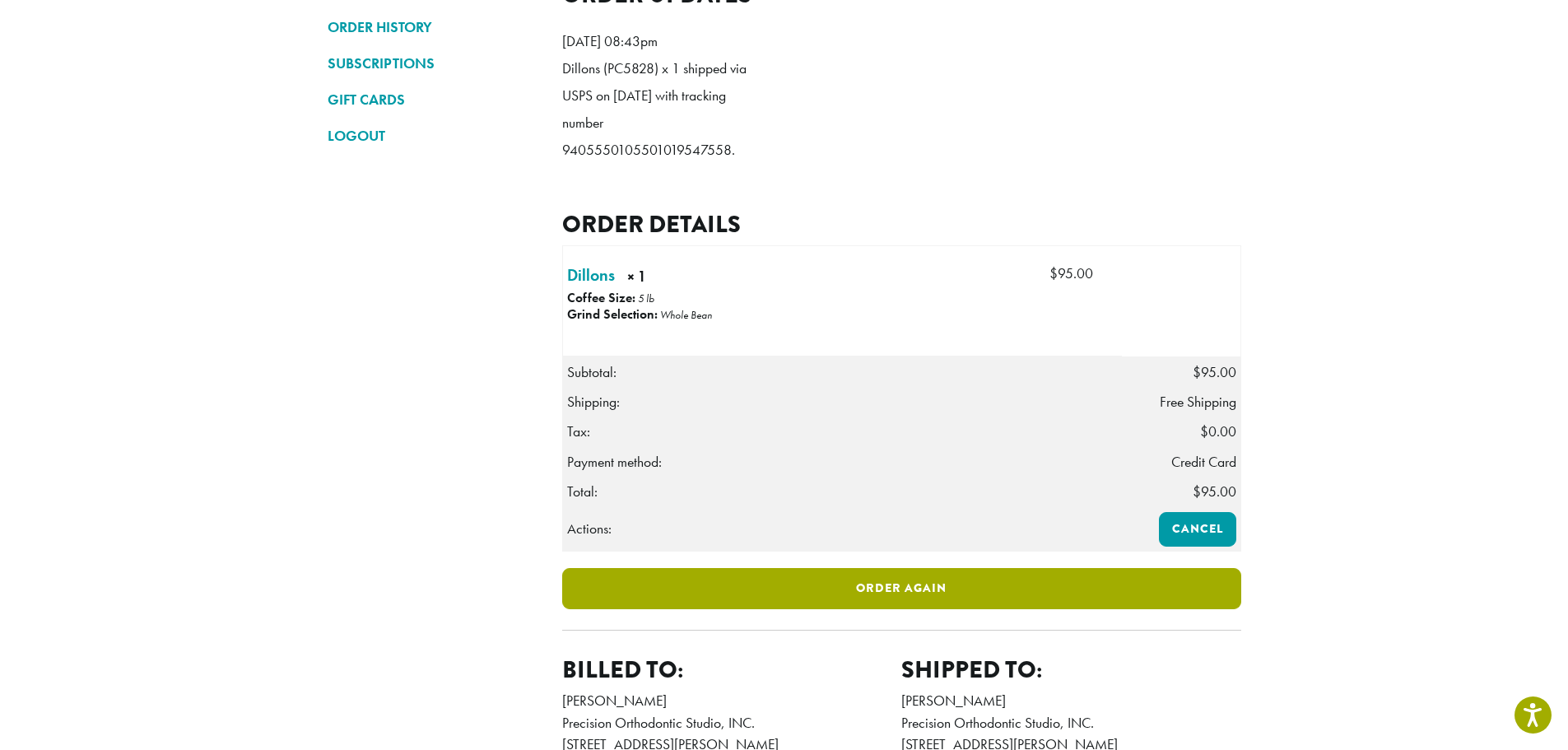
click at [916, 609] on link "Order again" at bounding box center [902, 589] width 679 height 41
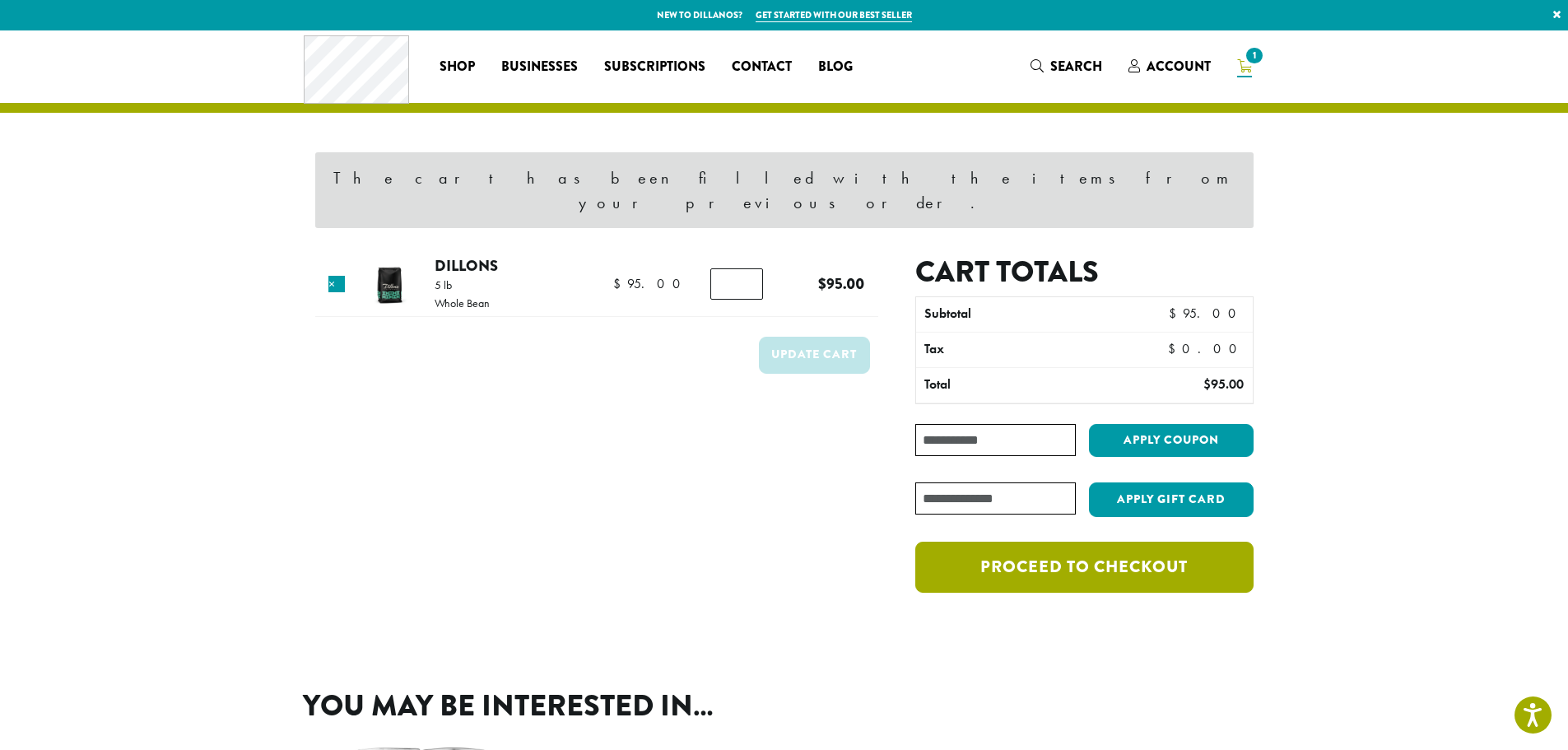
click at [1119, 549] on link "Proceed to checkout" at bounding box center [1084, 566] width 337 height 51
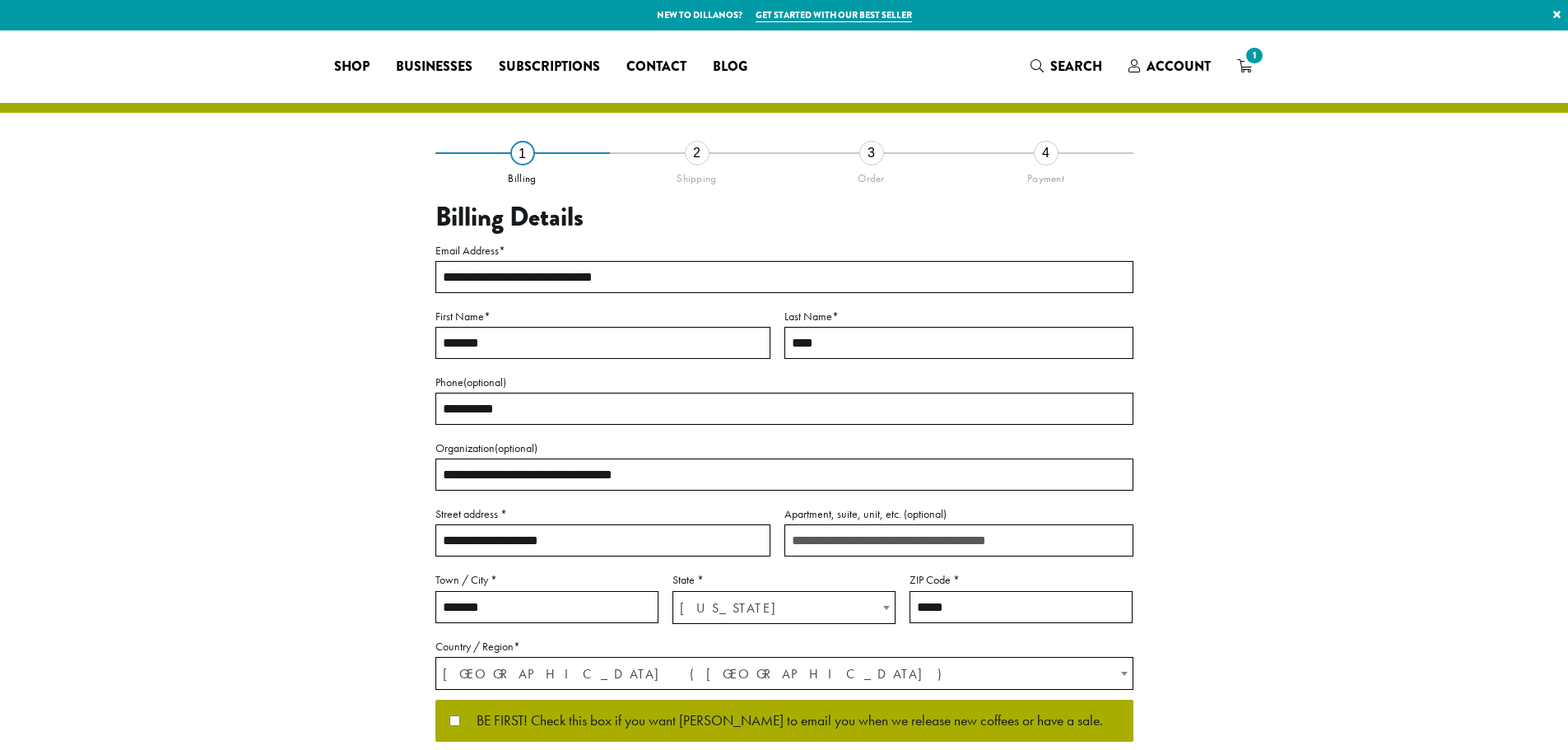
select select "**"
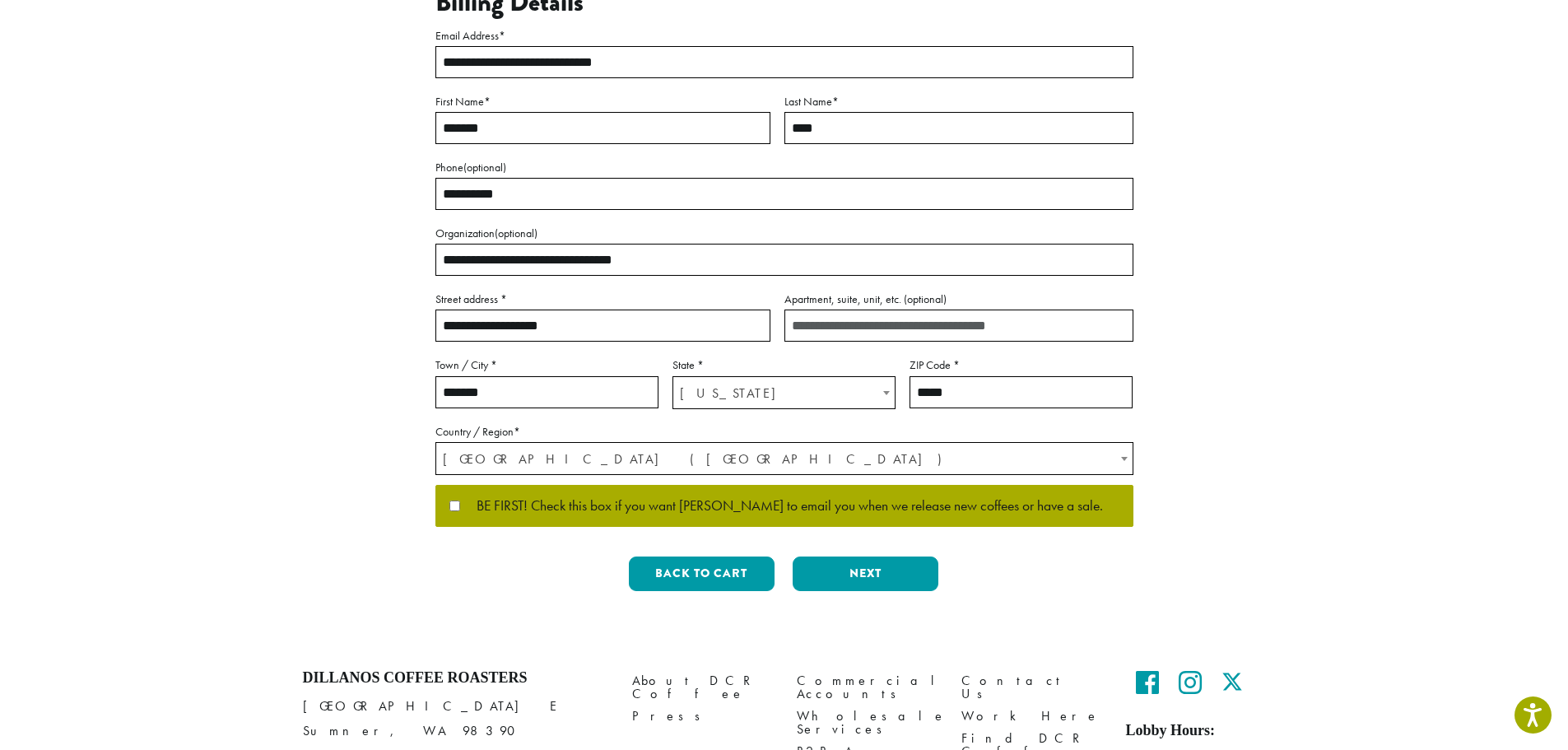
scroll to position [247, 0]
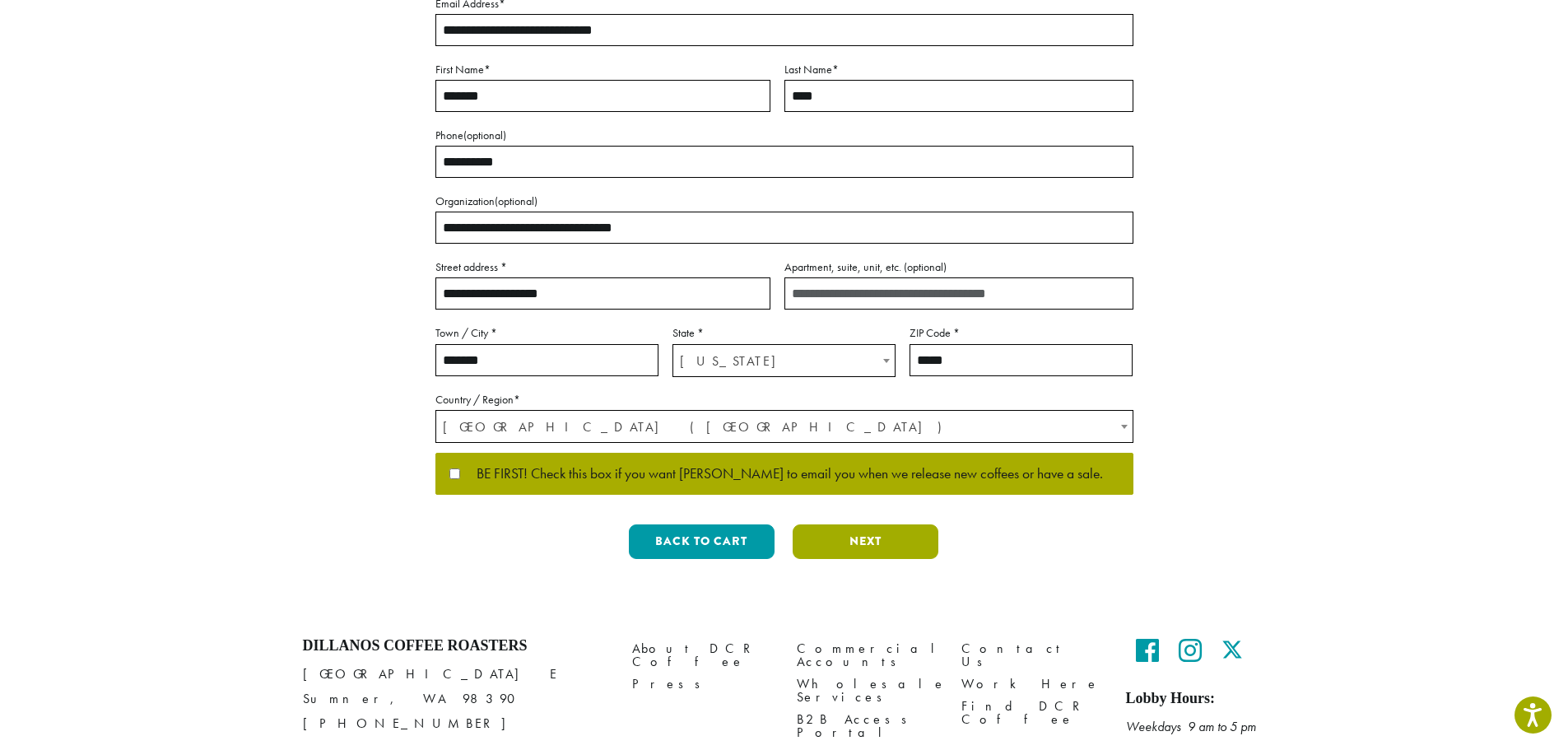
click at [893, 543] on button "Next" at bounding box center [865, 541] width 145 height 34
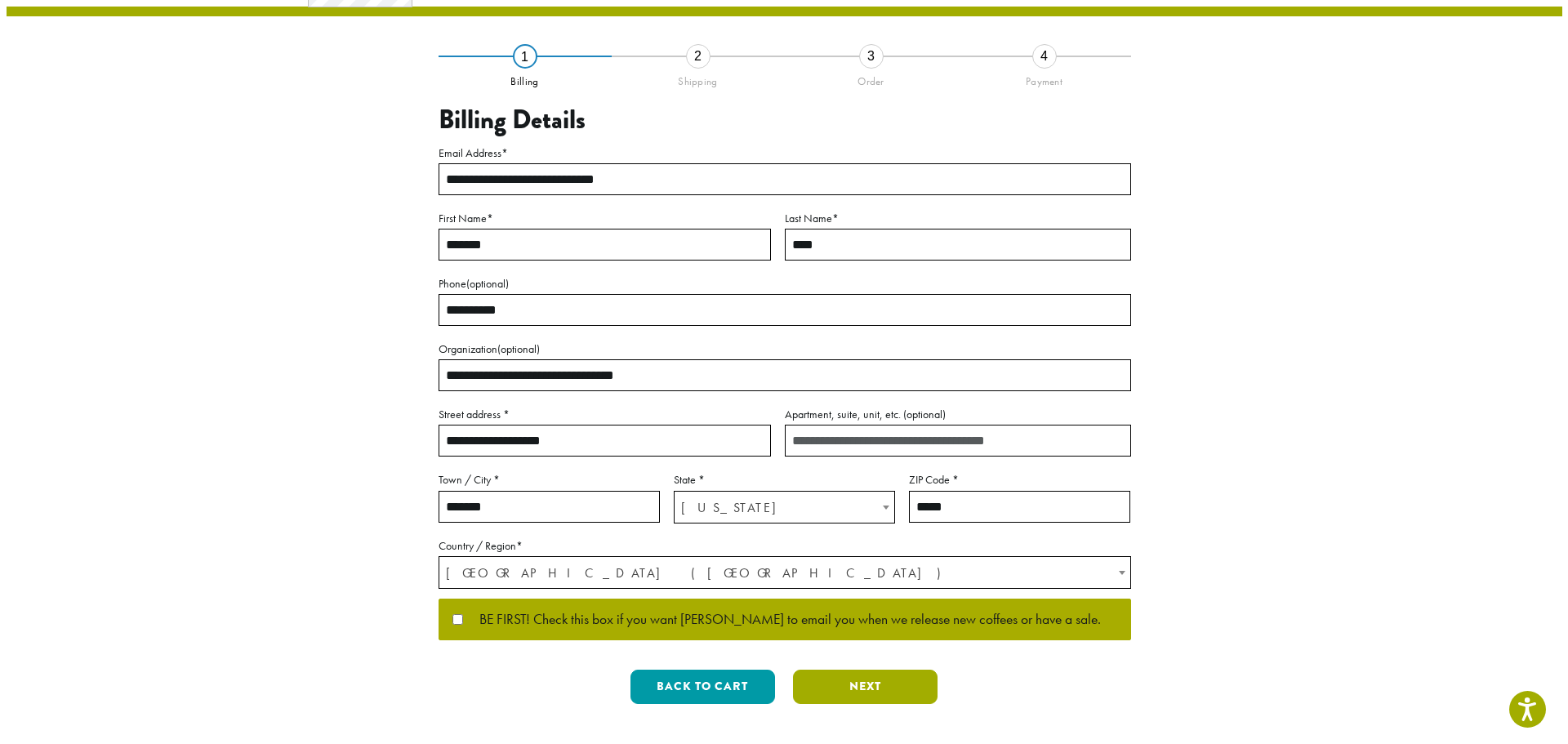
scroll to position [0, 0]
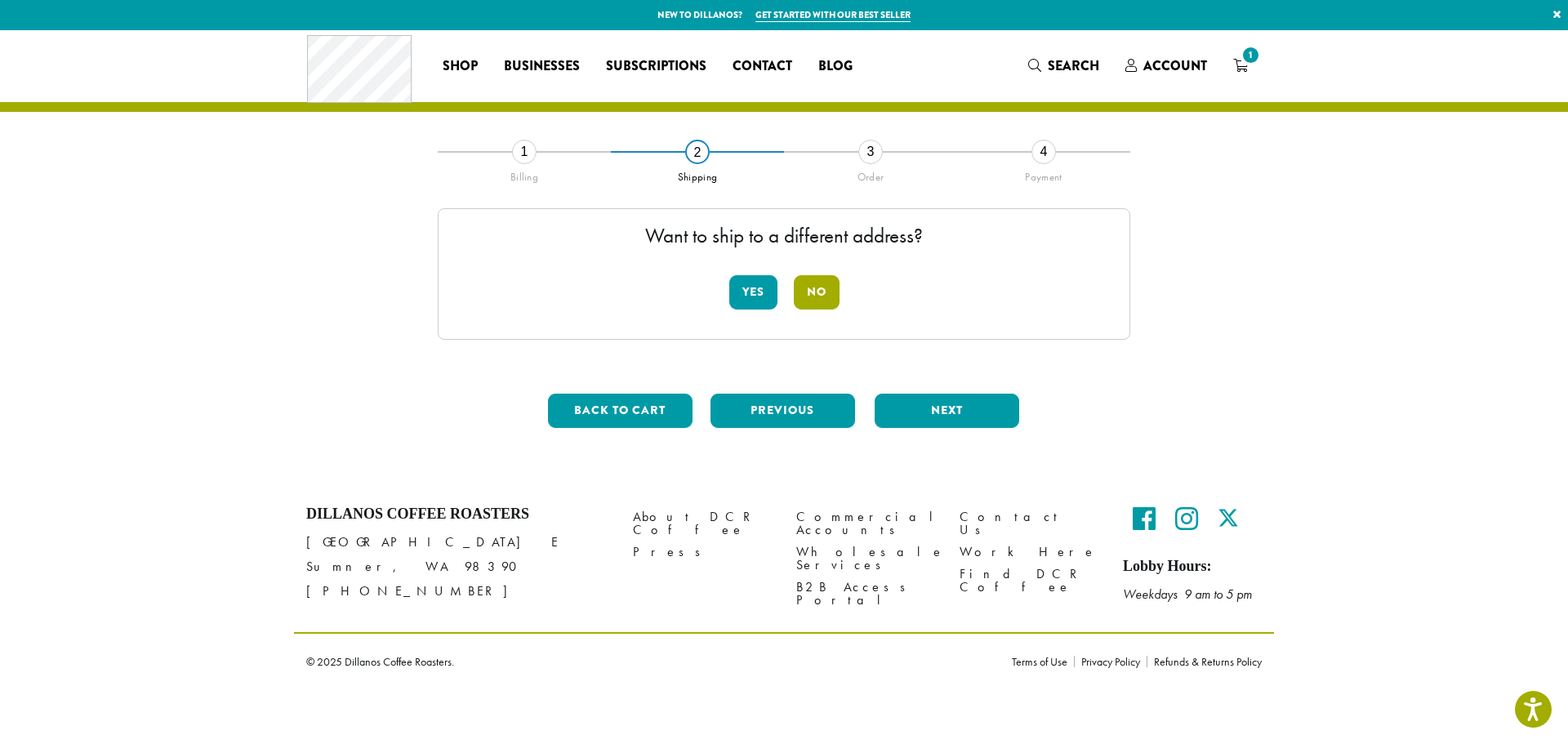
click at [817, 301] on button "No" at bounding box center [817, 292] width 46 height 34
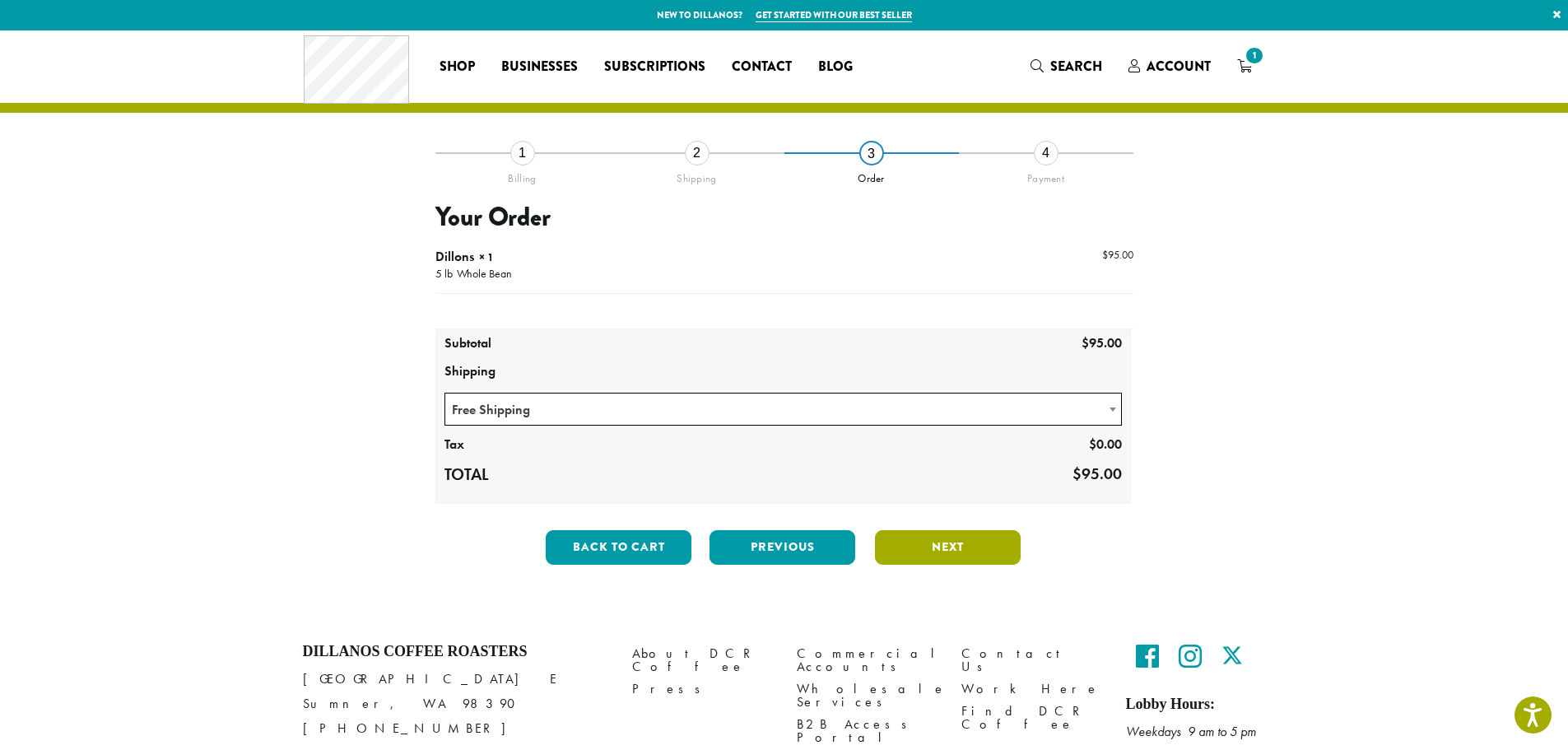
click at [961, 551] on button "Next" at bounding box center [947, 547] width 145 height 34
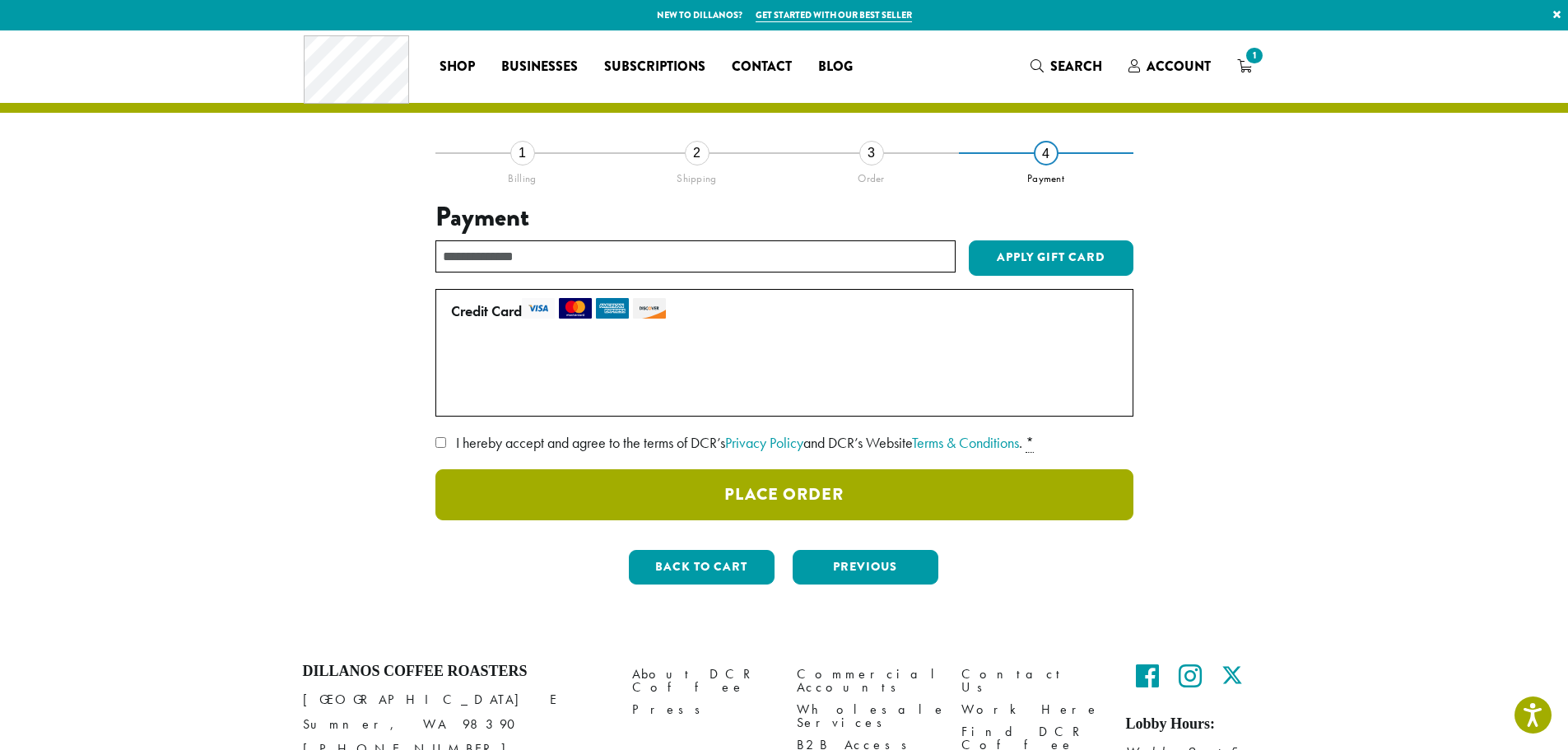
click at [814, 501] on button "Place Order" at bounding box center [784, 494] width 698 height 51
